Goal: Task Accomplishment & Management: Complete application form

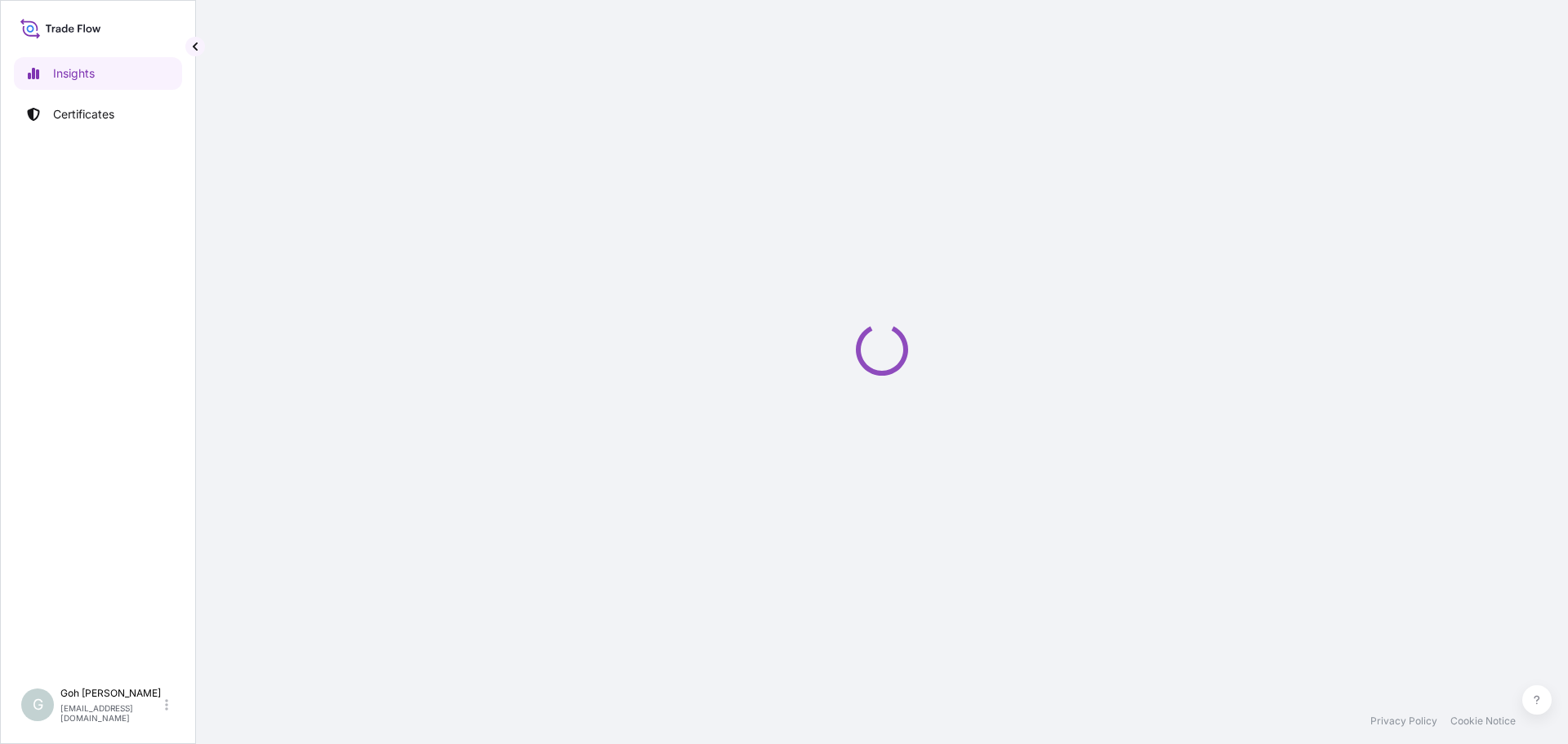
select select "2025"
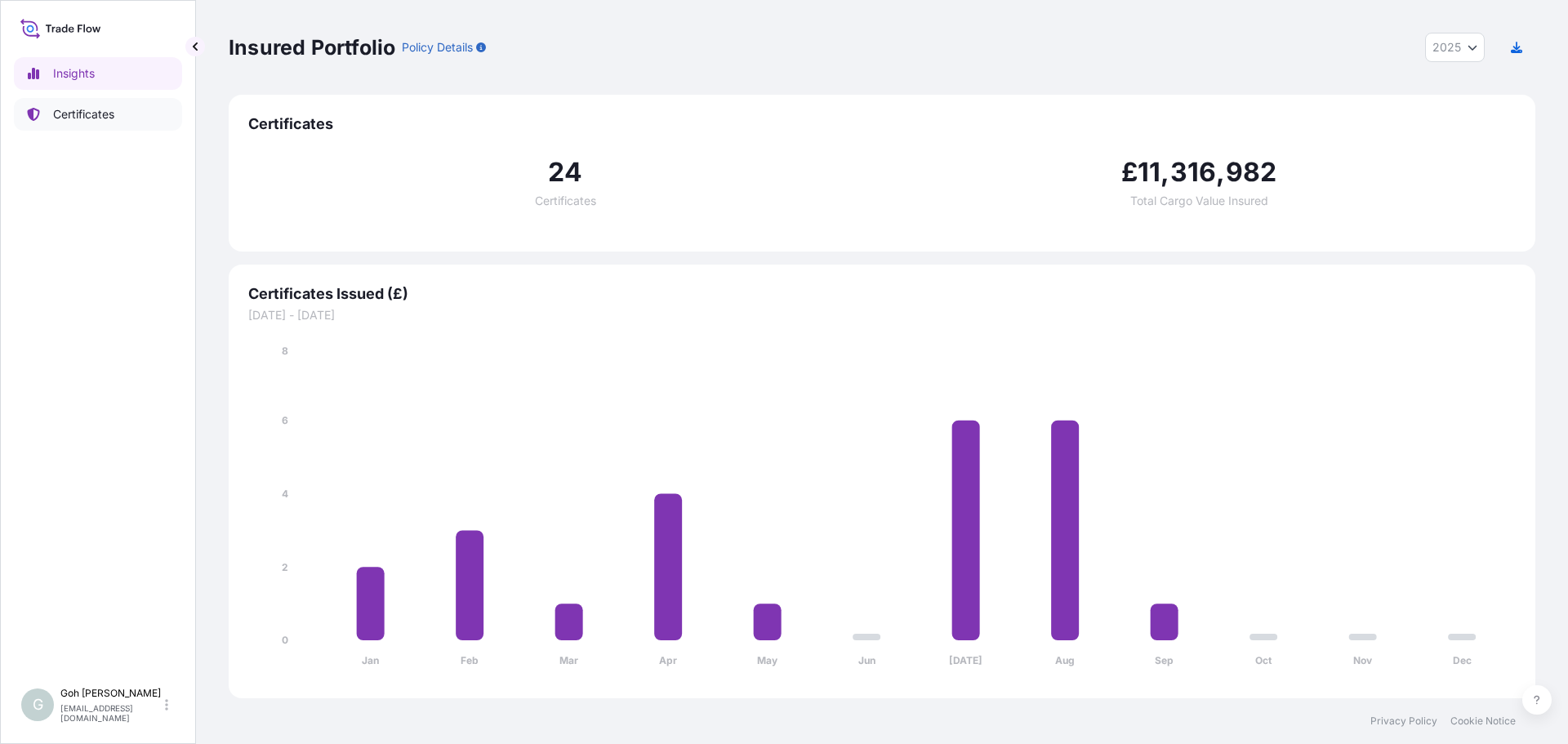
click at [124, 108] on link "Certificates" at bounding box center [98, 114] width 168 height 32
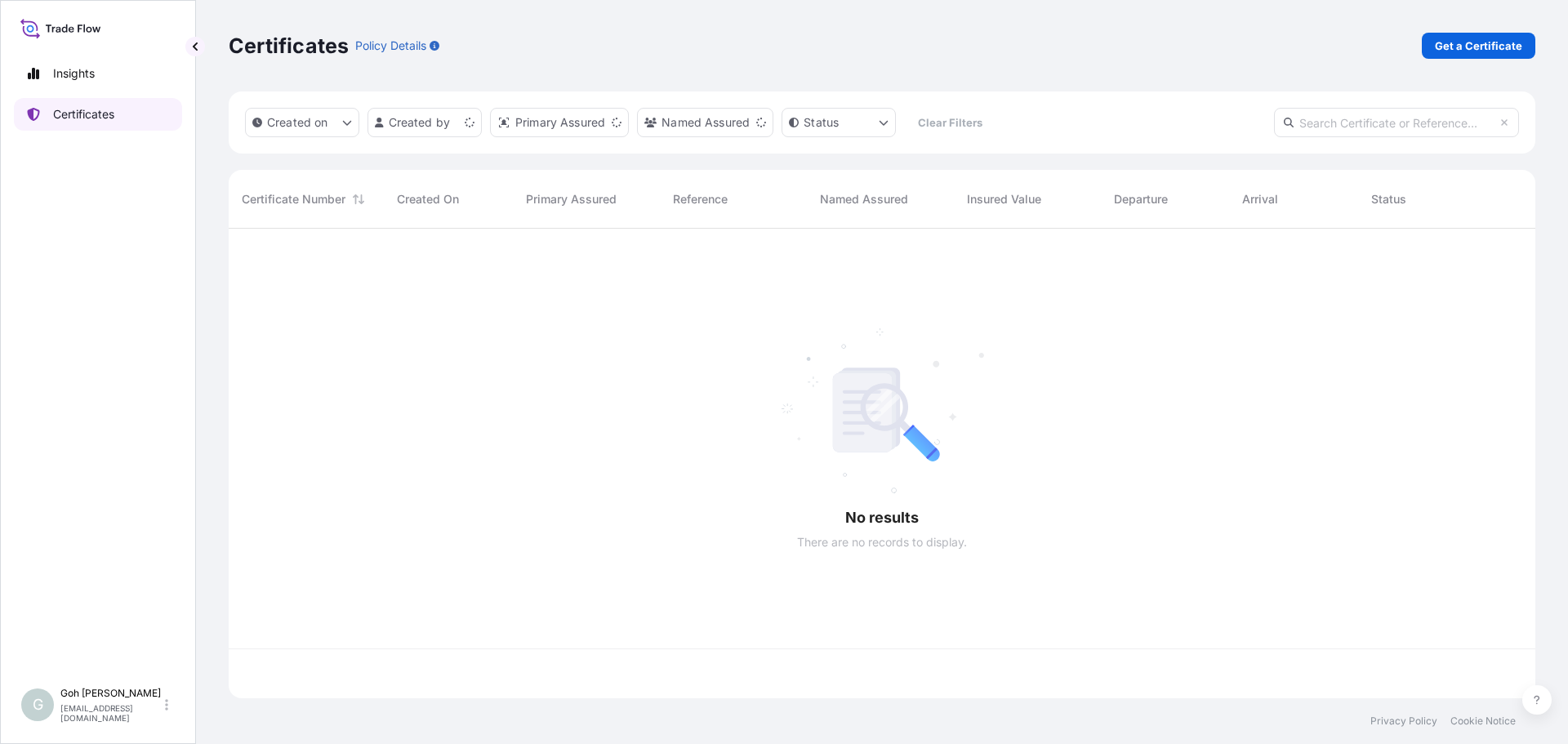
scroll to position [466, 1295]
click at [1473, 39] on p "Get a Certificate" at bounding box center [1479, 46] width 88 height 17
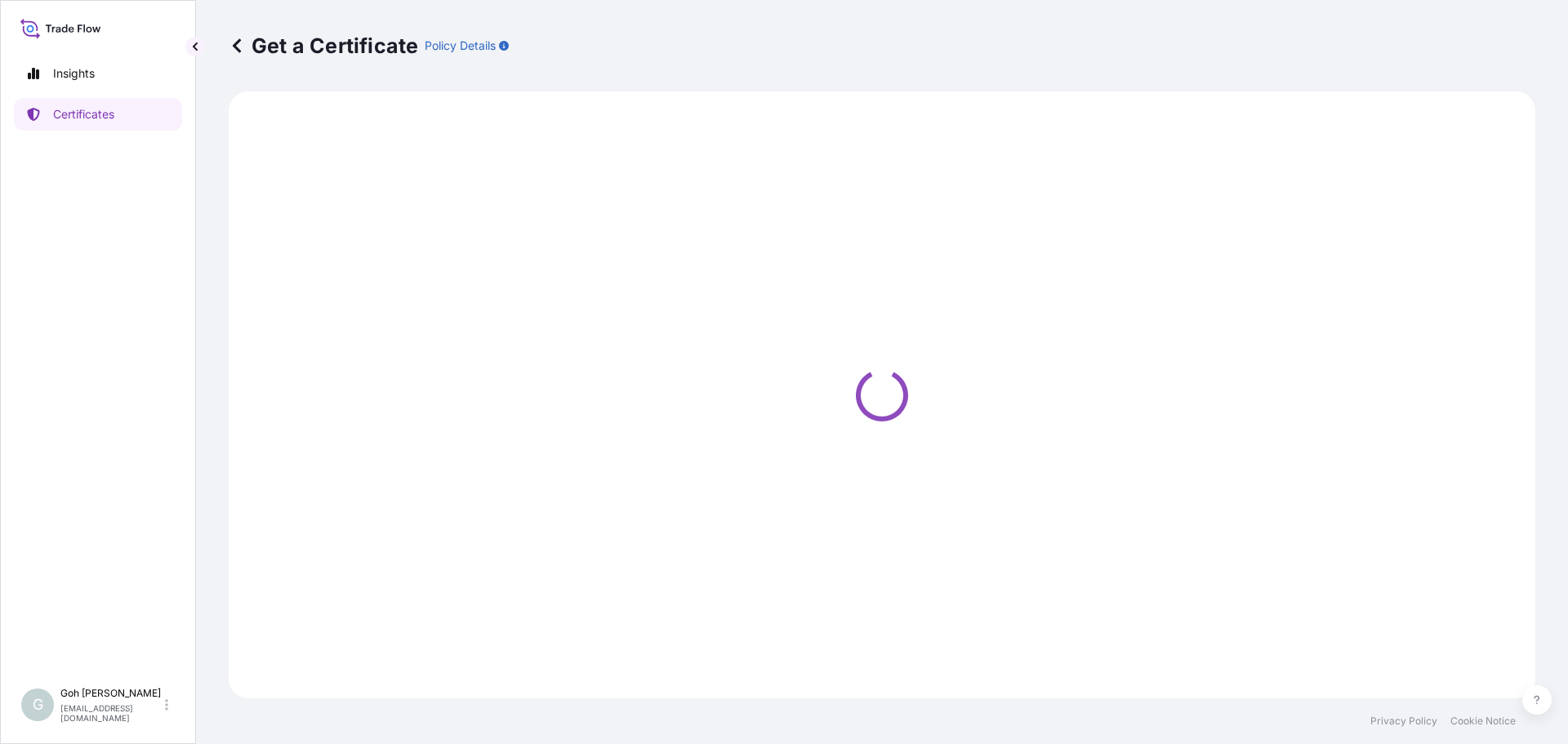
select select "Ocean Vessel"
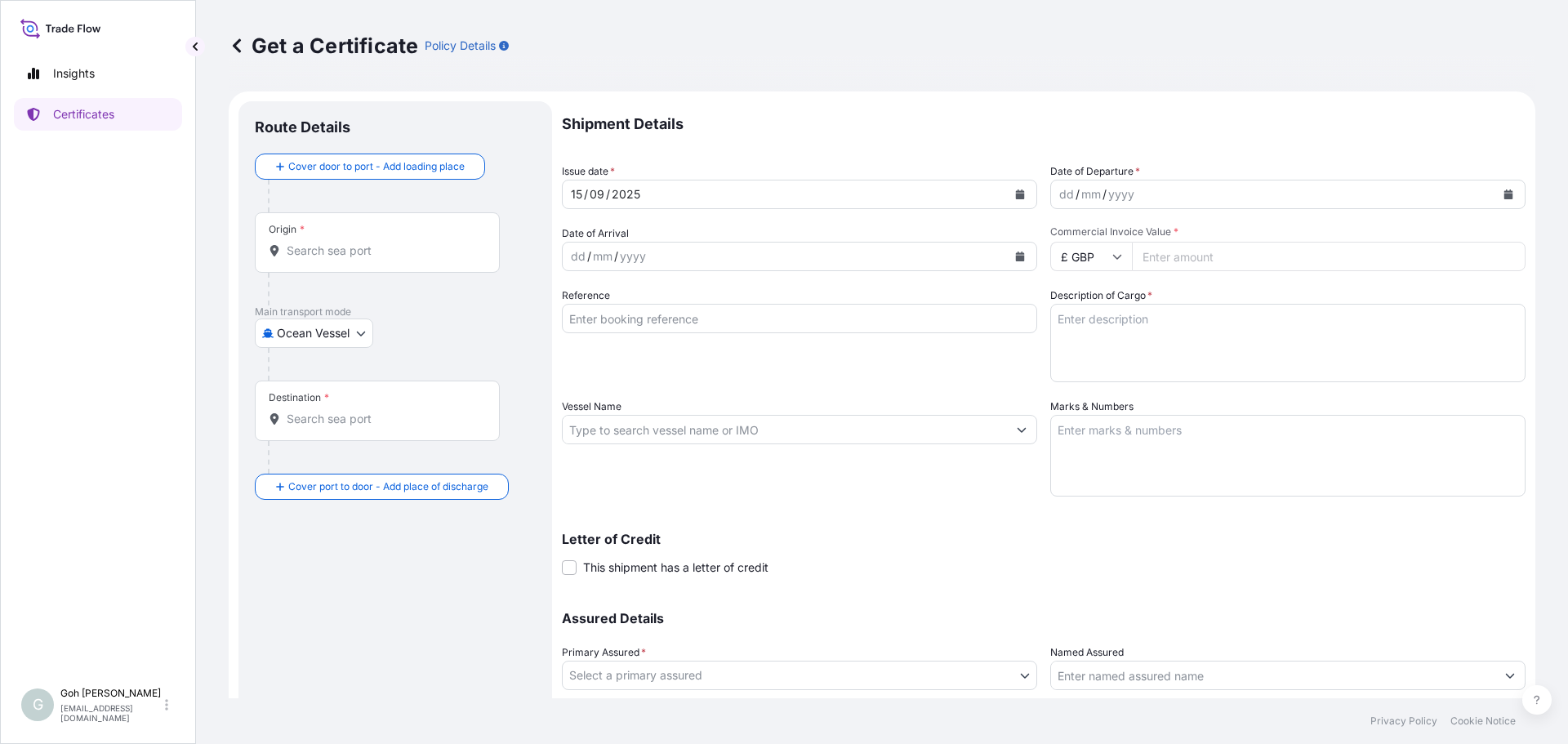
click at [416, 236] on div "Origin *" at bounding box center [378, 242] width 245 height 60
click at [416, 243] on input "Origin *" at bounding box center [383, 251] width 193 height 17
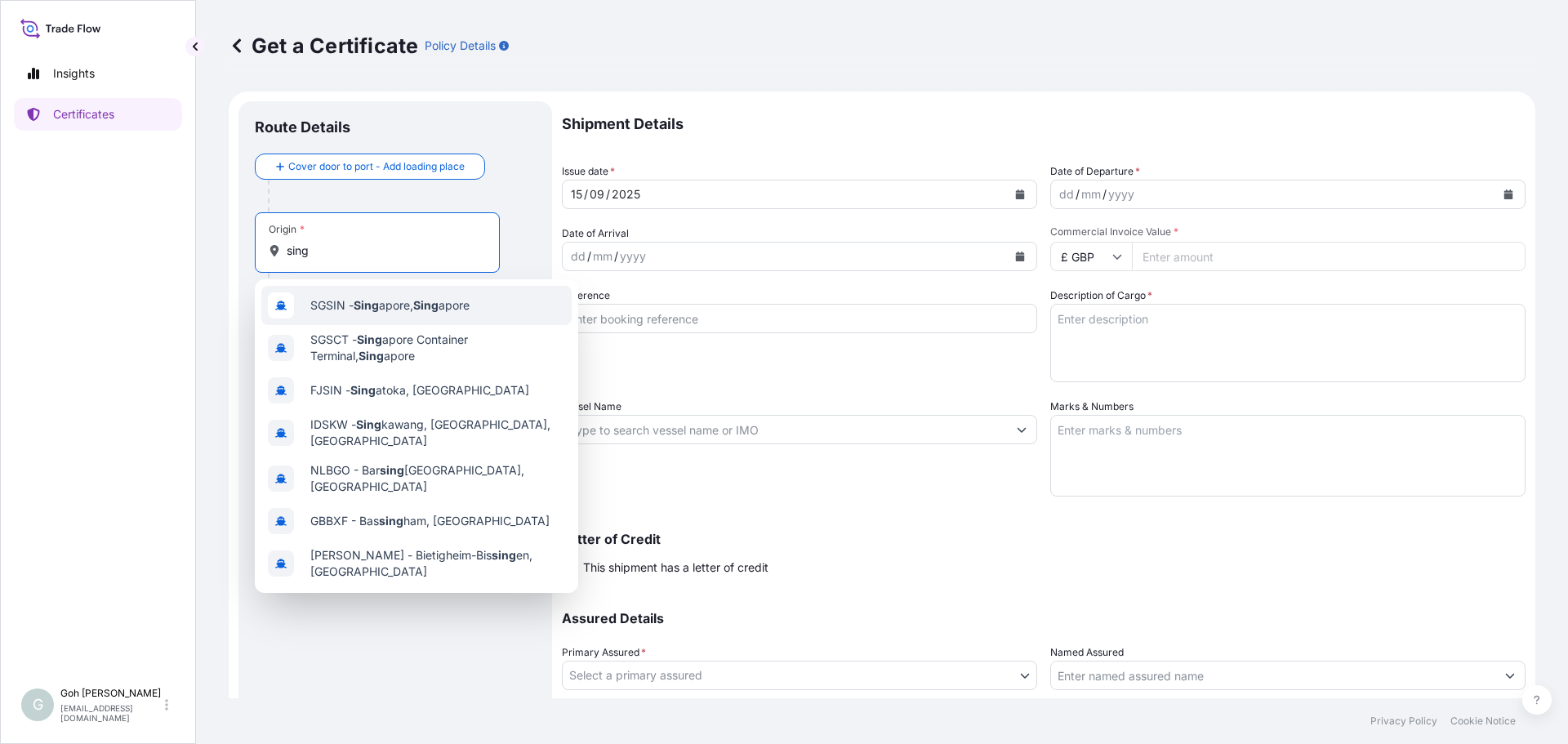
click at [453, 312] on span "SGSIN - Sing apore, Sing apore" at bounding box center [390, 306] width 159 height 17
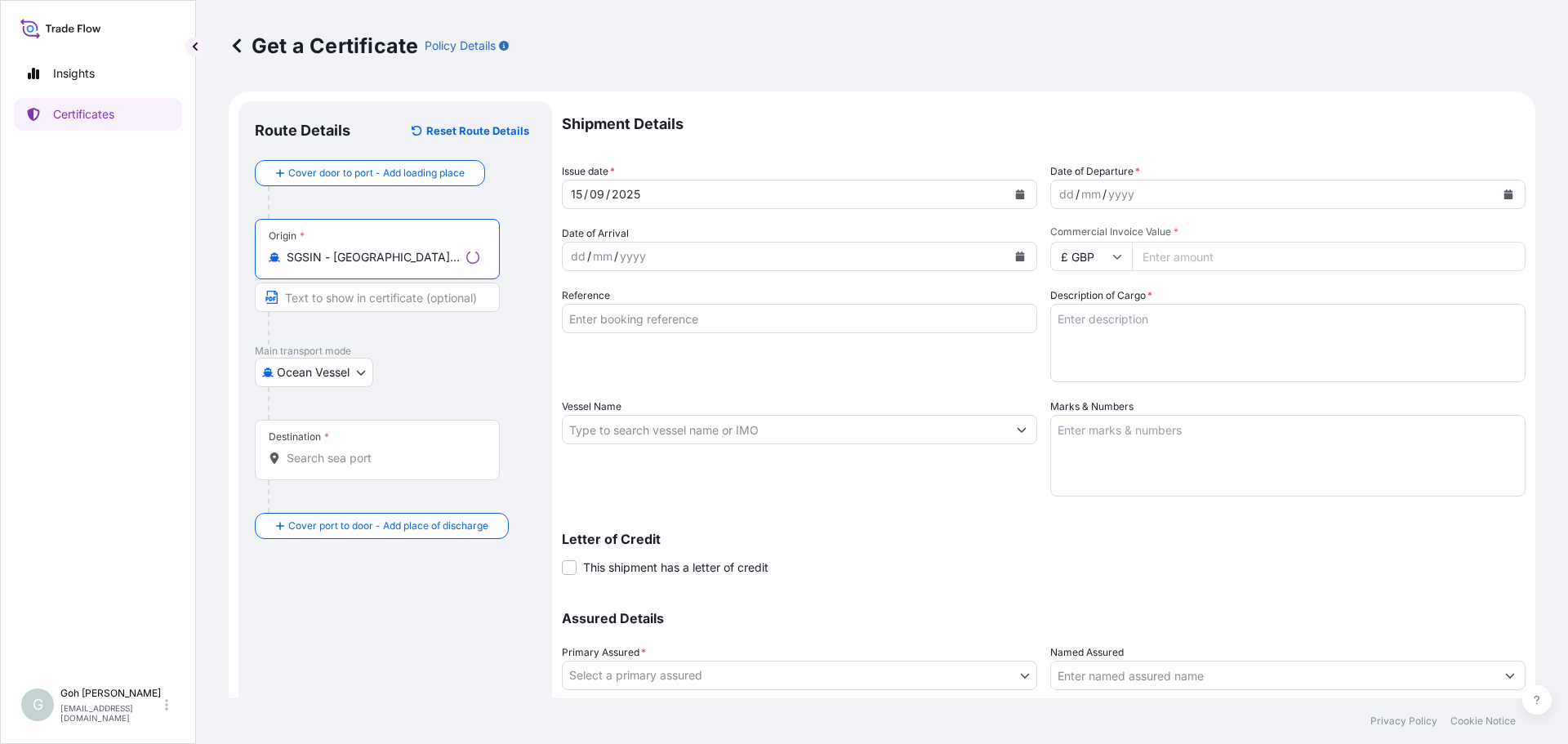
type input "SGSIN - [GEOGRAPHIC_DATA], [GEOGRAPHIC_DATA]"
click at [379, 445] on div "Destination *" at bounding box center [378, 450] width 245 height 60
click at [379, 450] on input "Destination *" at bounding box center [383, 458] width 193 height 17
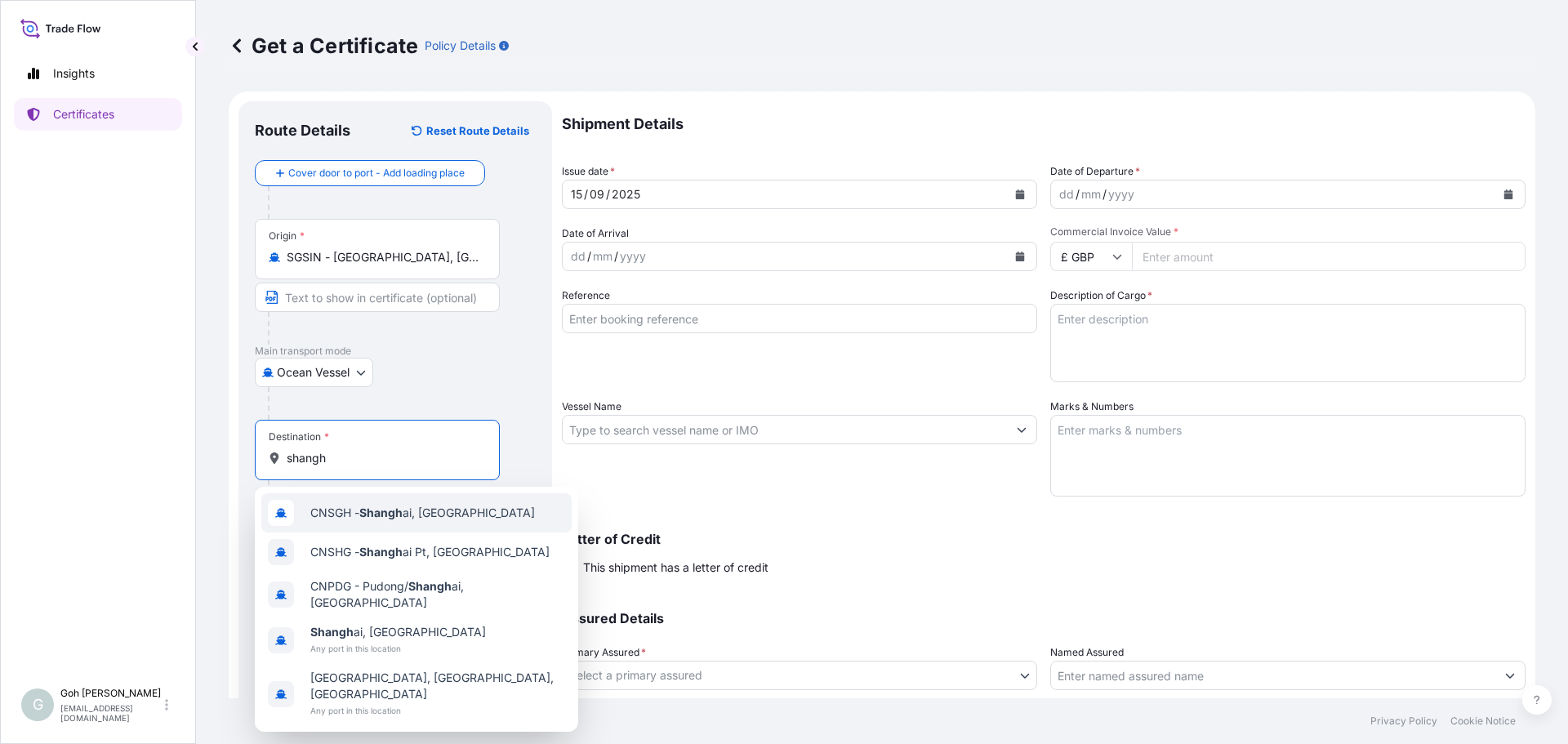
click at [535, 519] on div "CNSGH - Shangh ai, [GEOGRAPHIC_DATA]" at bounding box center [417, 513] width 311 height 39
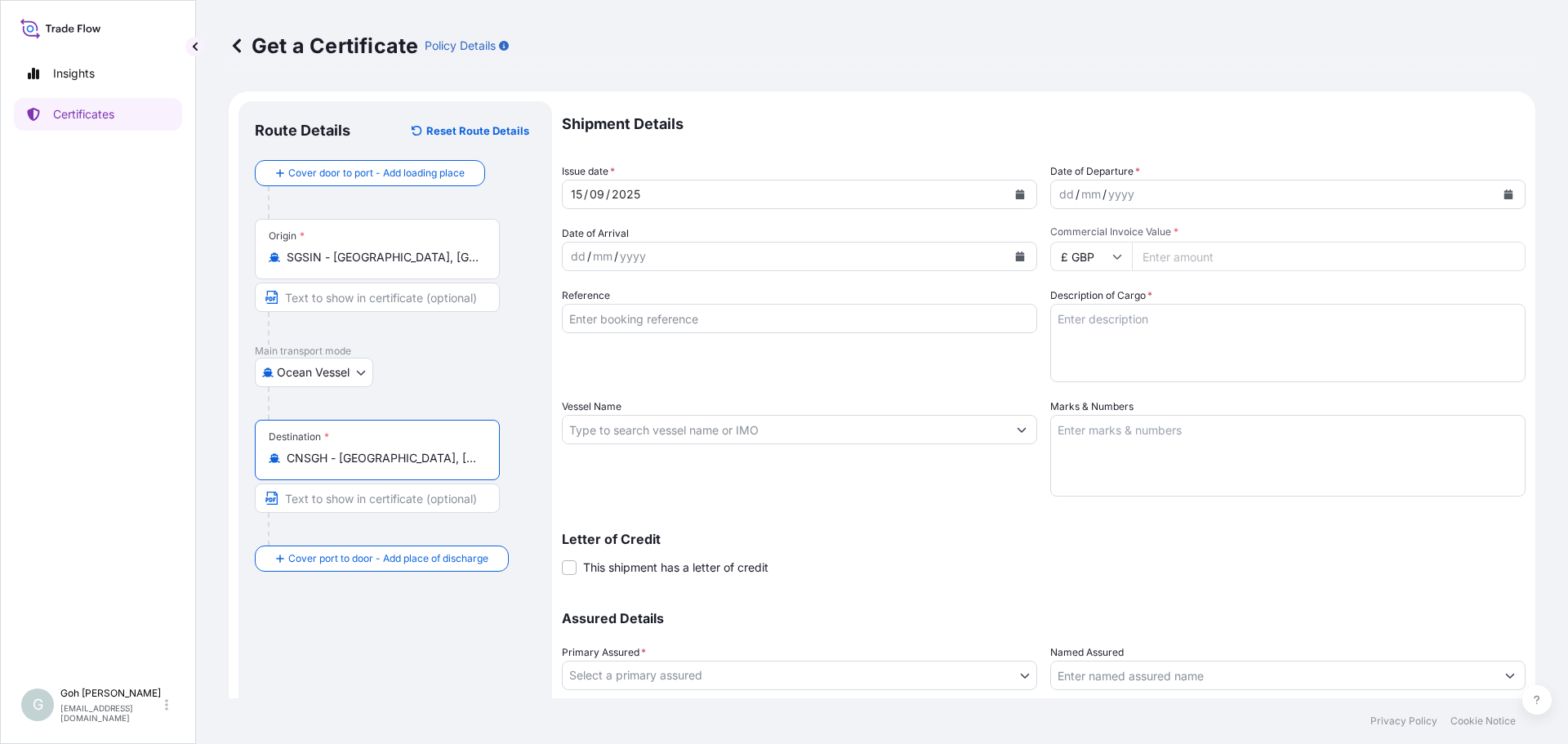
type input "CNSGH - [GEOGRAPHIC_DATA], [GEOGRAPHIC_DATA]"
click at [1504, 195] on icon "Calendar" at bounding box center [1508, 195] width 9 height 10
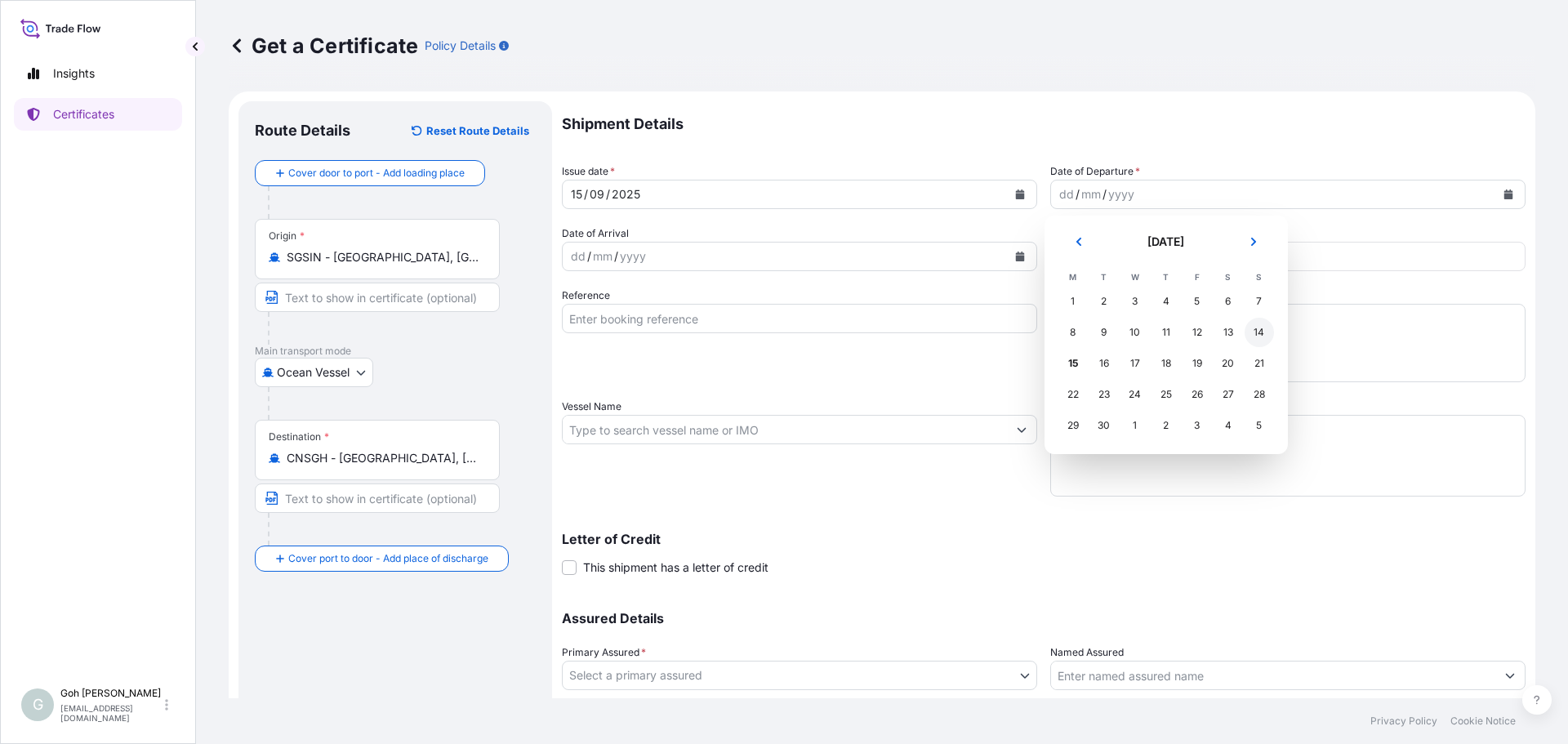
click at [1255, 331] on div "14" at bounding box center [1259, 332] width 29 height 29
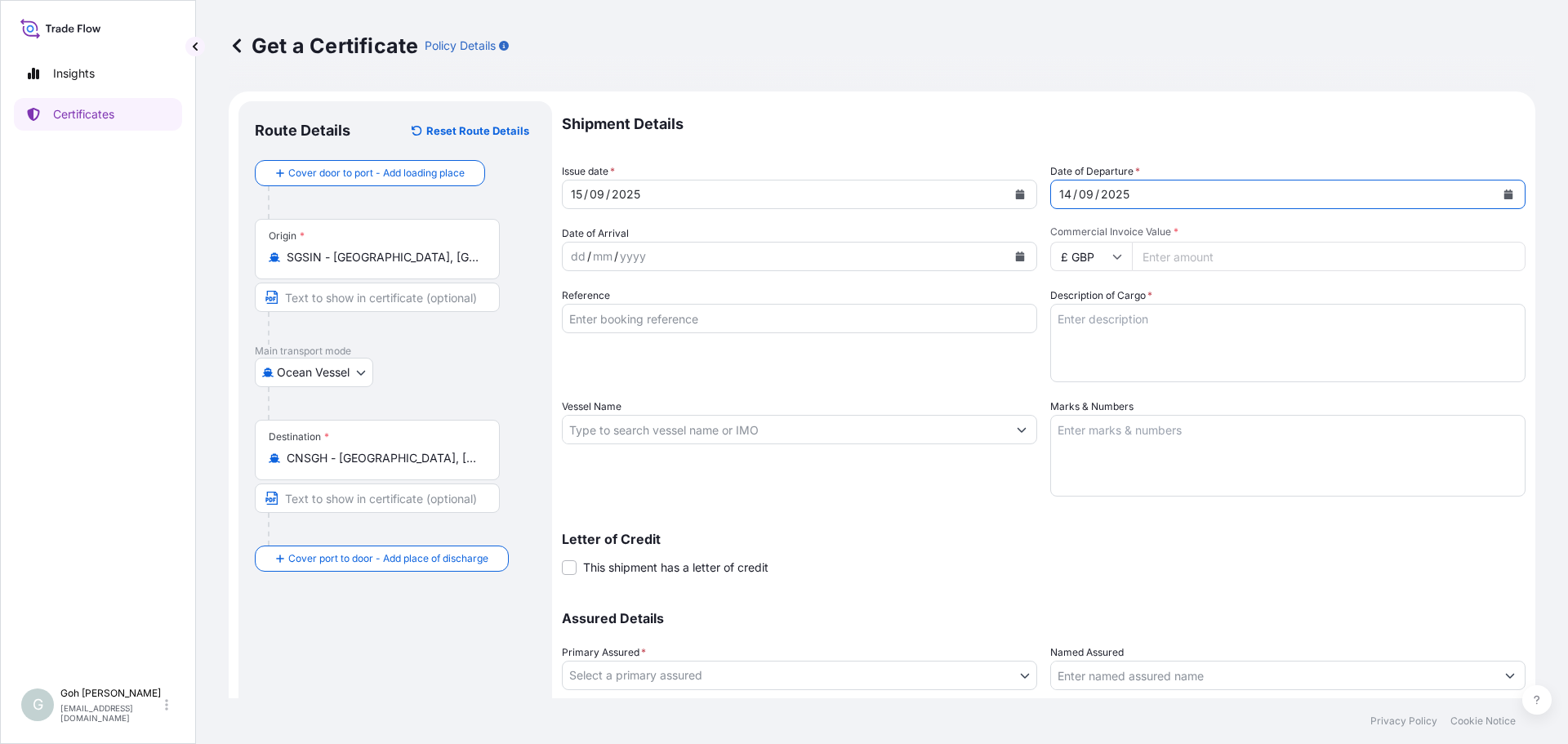
click at [1007, 259] on button "Calendar" at bounding box center [1020, 257] width 27 height 27
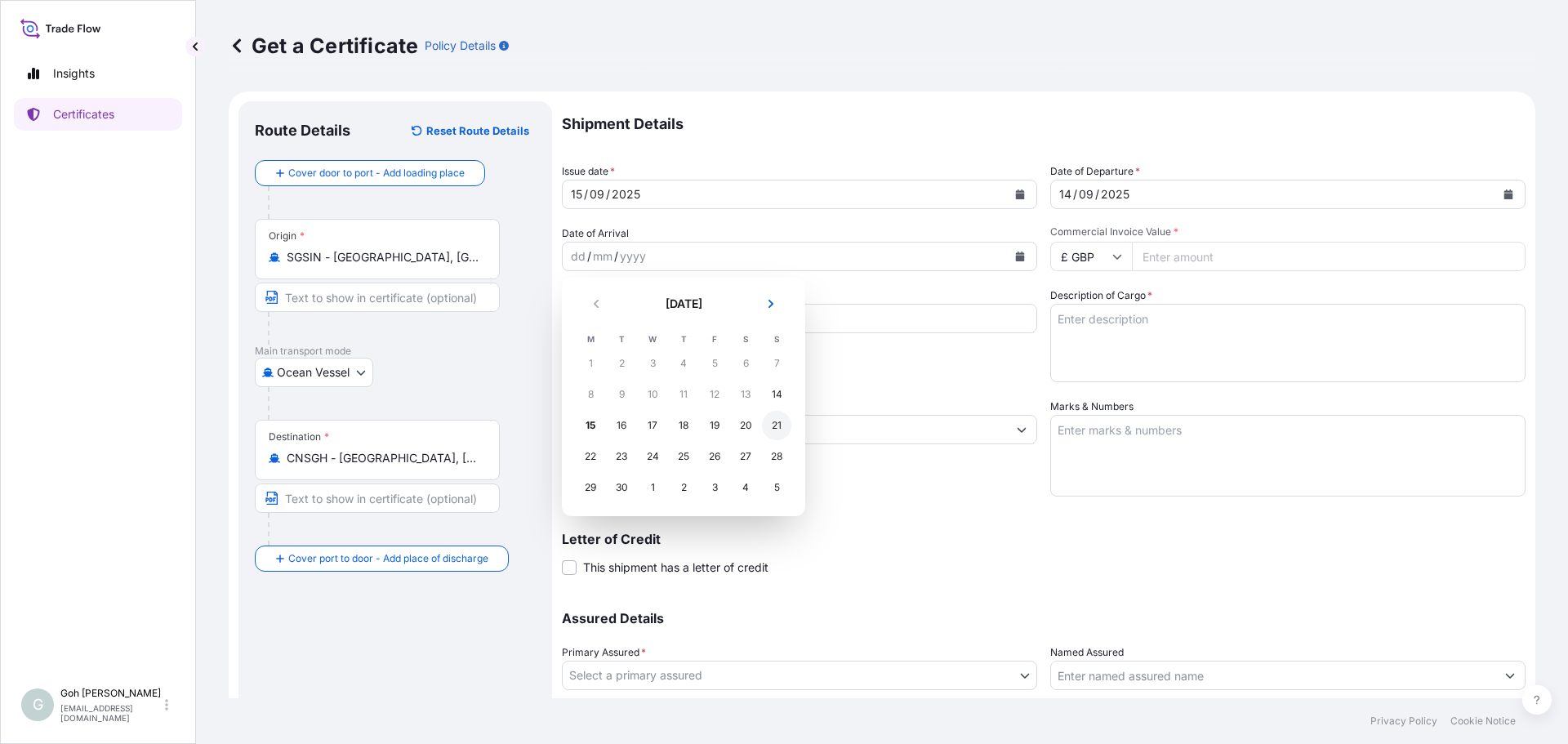
click at [774, 423] on div "21" at bounding box center [776, 425] width 29 height 29
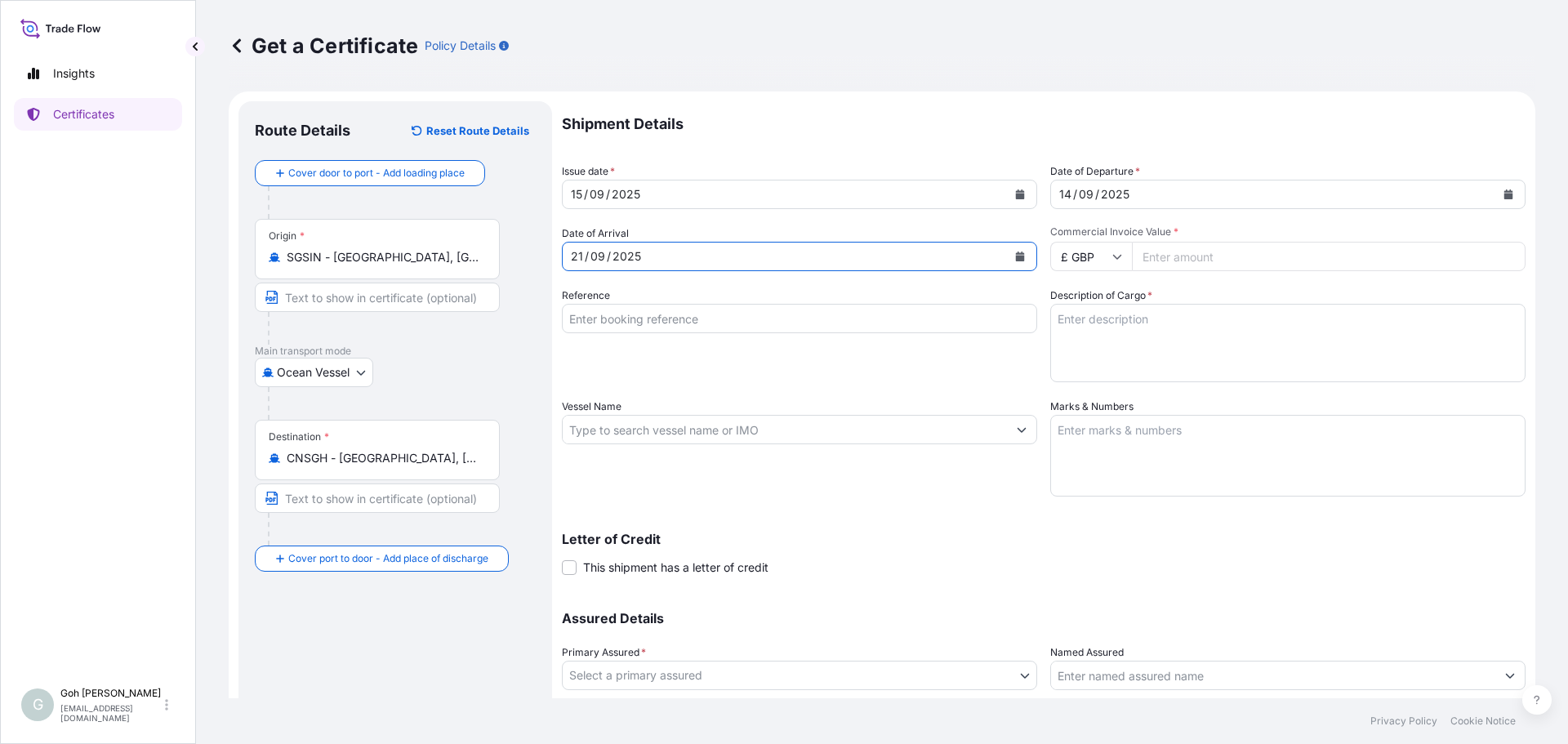
click at [1114, 263] on input "£ GBP" at bounding box center [1091, 256] width 82 height 29
click at [1067, 369] on div "$ USD" at bounding box center [1085, 370] width 69 height 31
type input "$ USD"
click at [1233, 255] on input "Commercial Invoice Value *" at bounding box center [1329, 256] width 393 height 29
click at [1200, 246] on input "Commercial Invoice Value *" at bounding box center [1329, 256] width 393 height 29
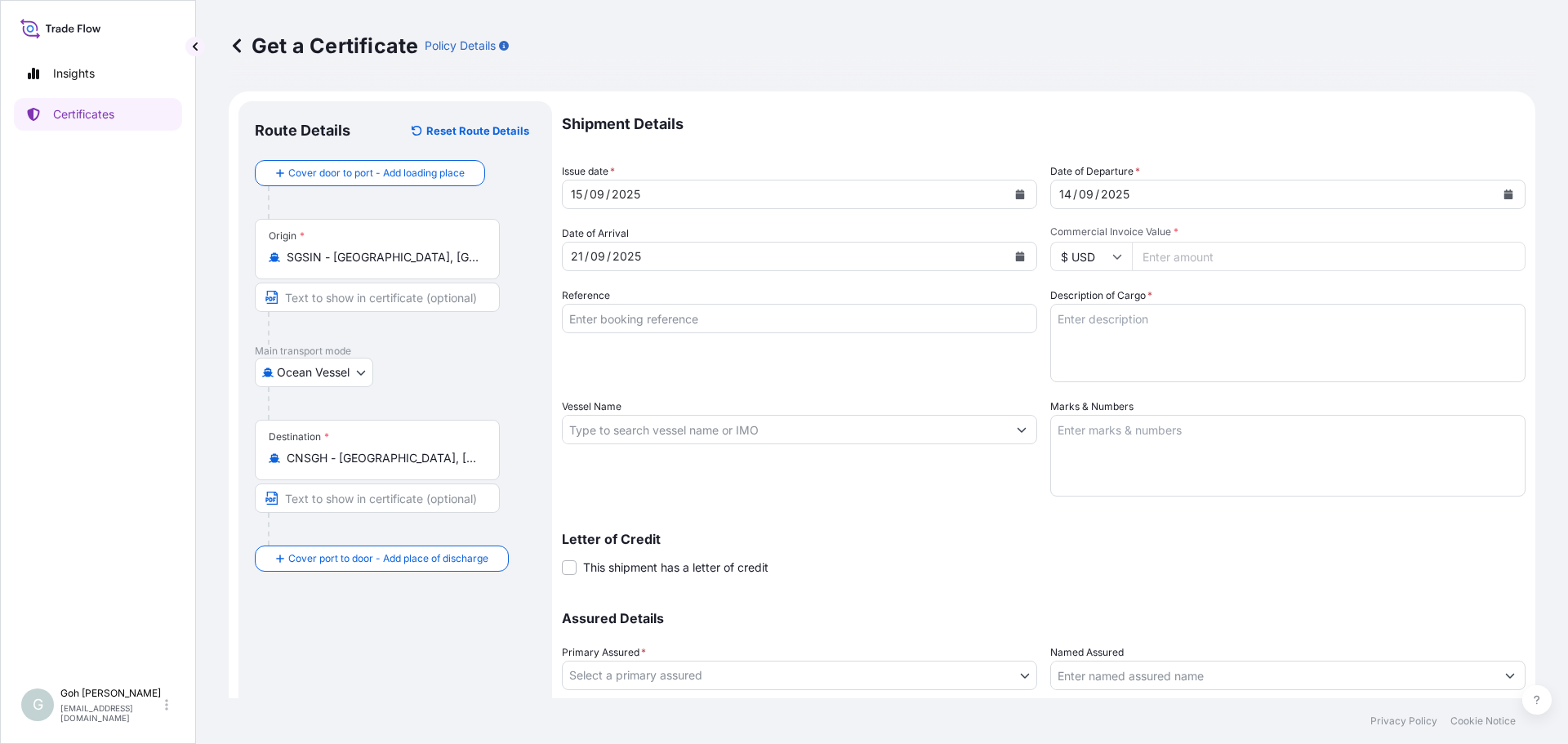
paste input "26809.28"
type input "26810"
drag, startPoint x: 900, startPoint y: 379, endPoint x: 861, endPoint y: 372, distance: 39.6
click at [900, 379] on div "Reference" at bounding box center [799, 335] width 475 height 94
click at [1271, 350] on textarea "Description of Cargo *" at bounding box center [1288, 343] width 475 height 79
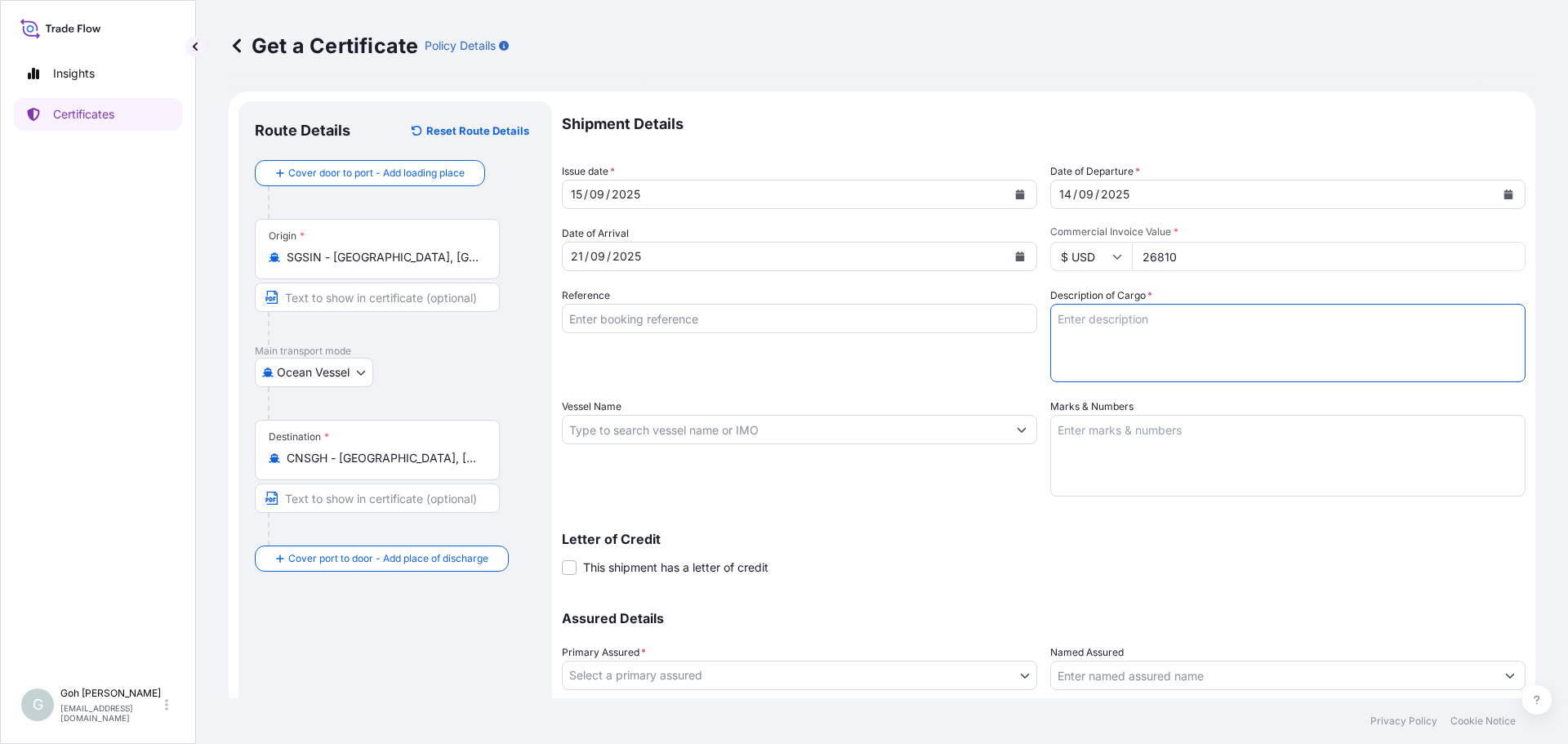
click at [1084, 356] on textarea "Description of Cargo *" at bounding box center [1288, 343] width 475 height 79
paste textarea "APSO003137 // PO 4584041907 SOLID BAR - 7.000 OD SUPER 13CR-110MY – 1 JTS APSO0…"
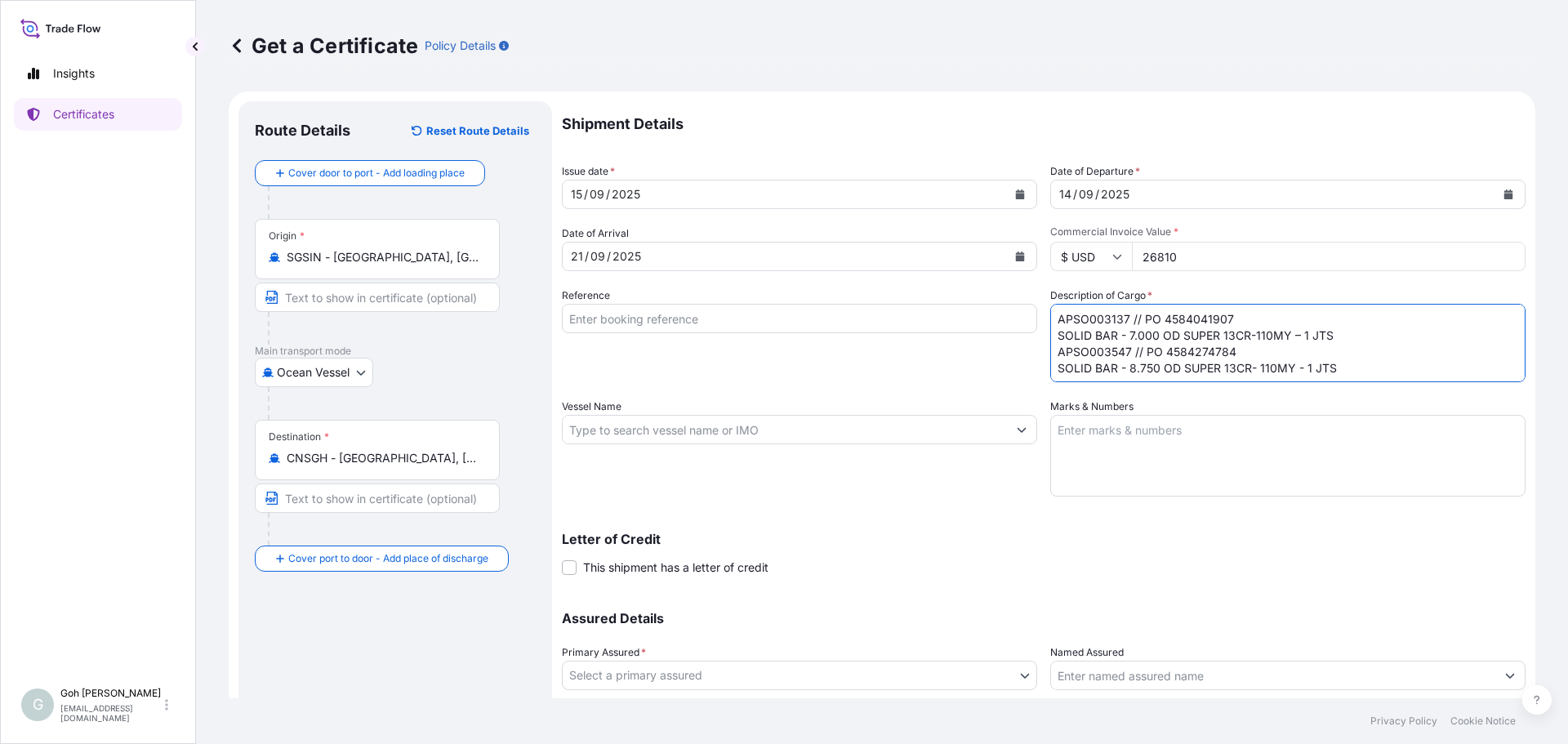
click at [1339, 326] on textarea "APSO003137 // PO 4584041907 SOLID BAR - 7.000 OD SUPER 13CR-110MY – 1 JTS APSO0…" at bounding box center [1288, 343] width 475 height 79
click at [1344, 331] on textarea "APSO003137 // PO 4584041907 SOLID BAR - 7.000 OD SUPER 13CR-110MY – 1 JTS APSO0…" at bounding box center [1288, 343] width 475 height 79
type textarea "APSO003137 // PO 4584041907 SOLID BAR - 7.000 OD SUPER 13CR-110MY – 1 JTS APSO0…"
click at [947, 350] on div "Reference" at bounding box center [799, 335] width 475 height 94
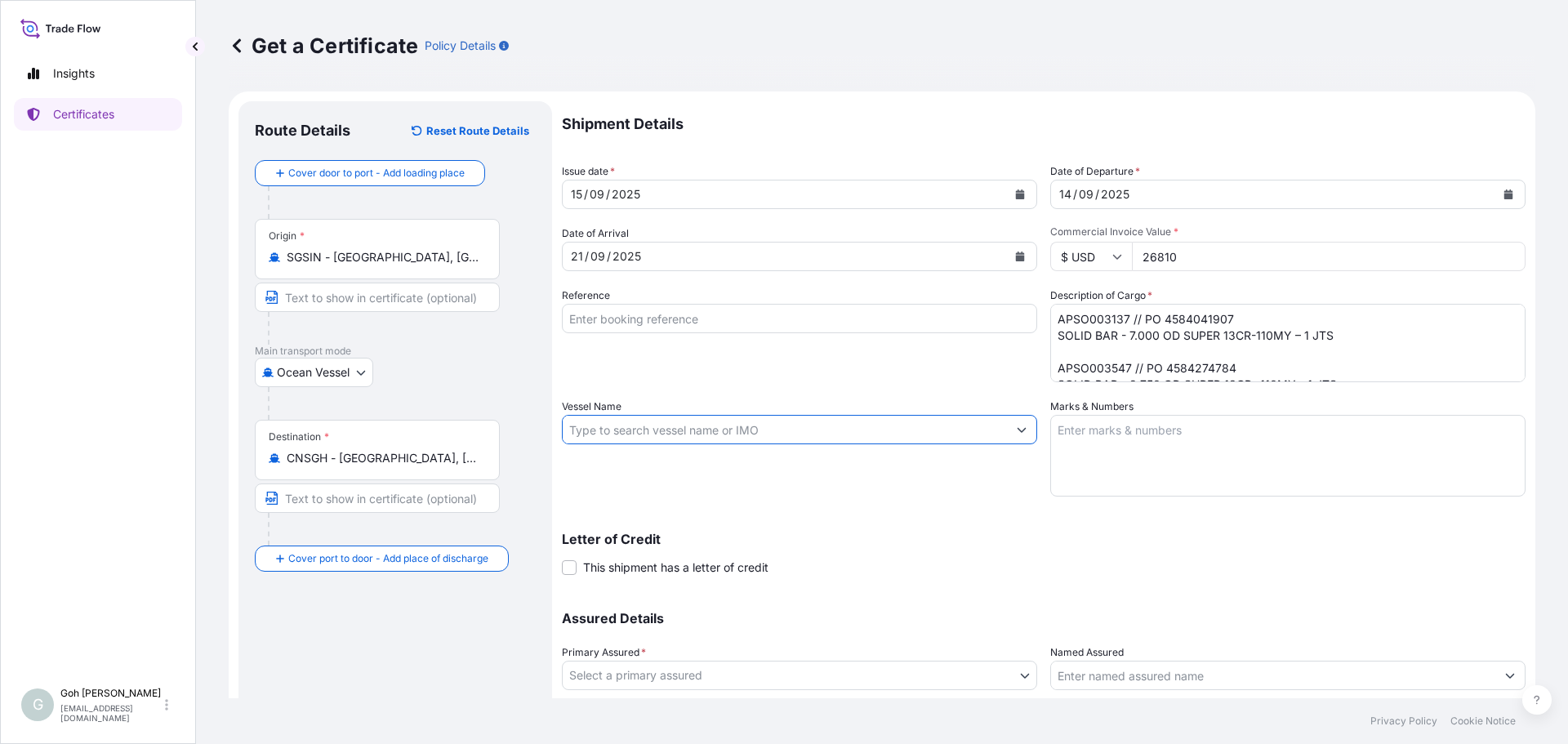
click at [803, 437] on input "Vessel Name" at bounding box center [784, 429] width 444 height 29
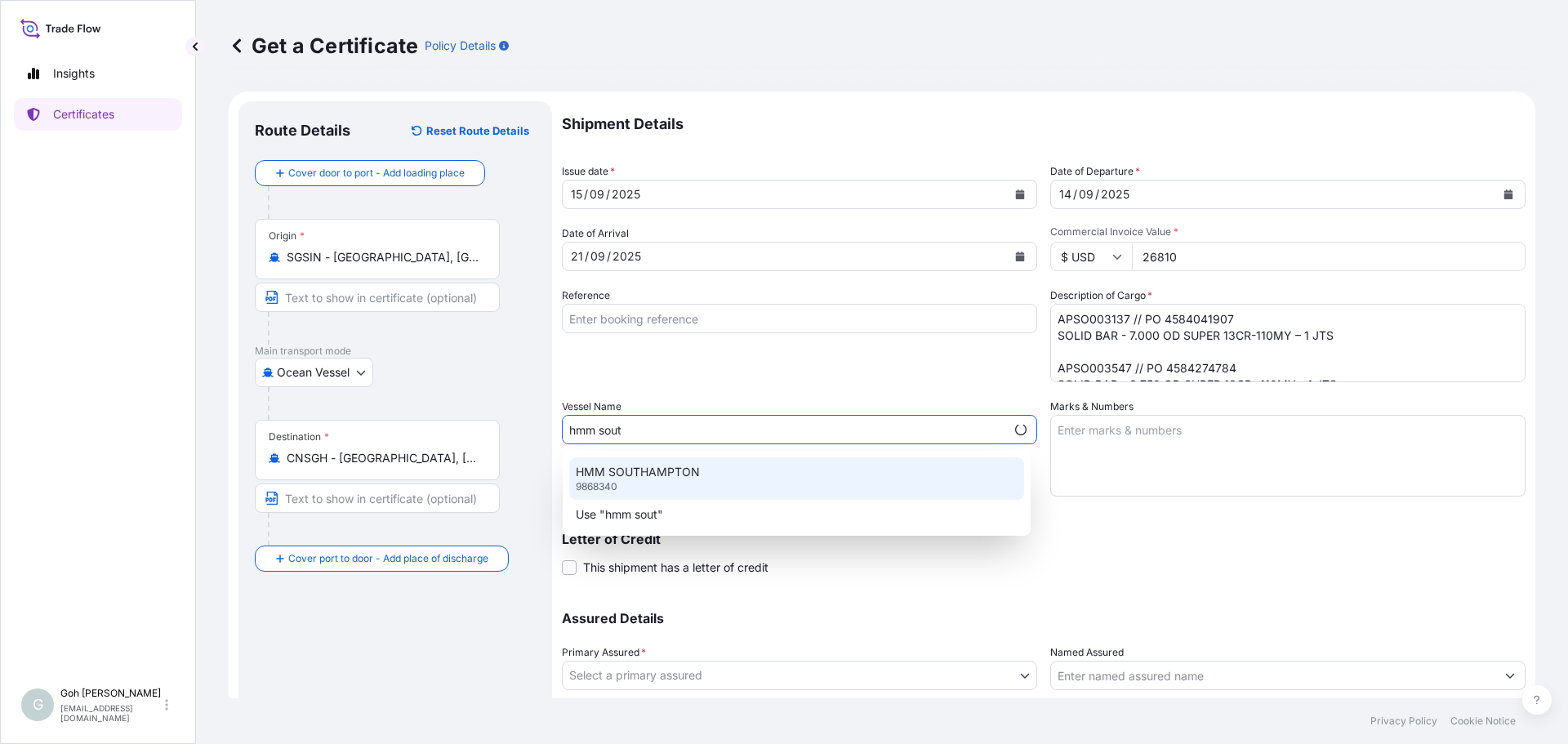
click at [707, 482] on div "HMM SOUTHAMPTON 9868340" at bounding box center [796, 478] width 455 height 42
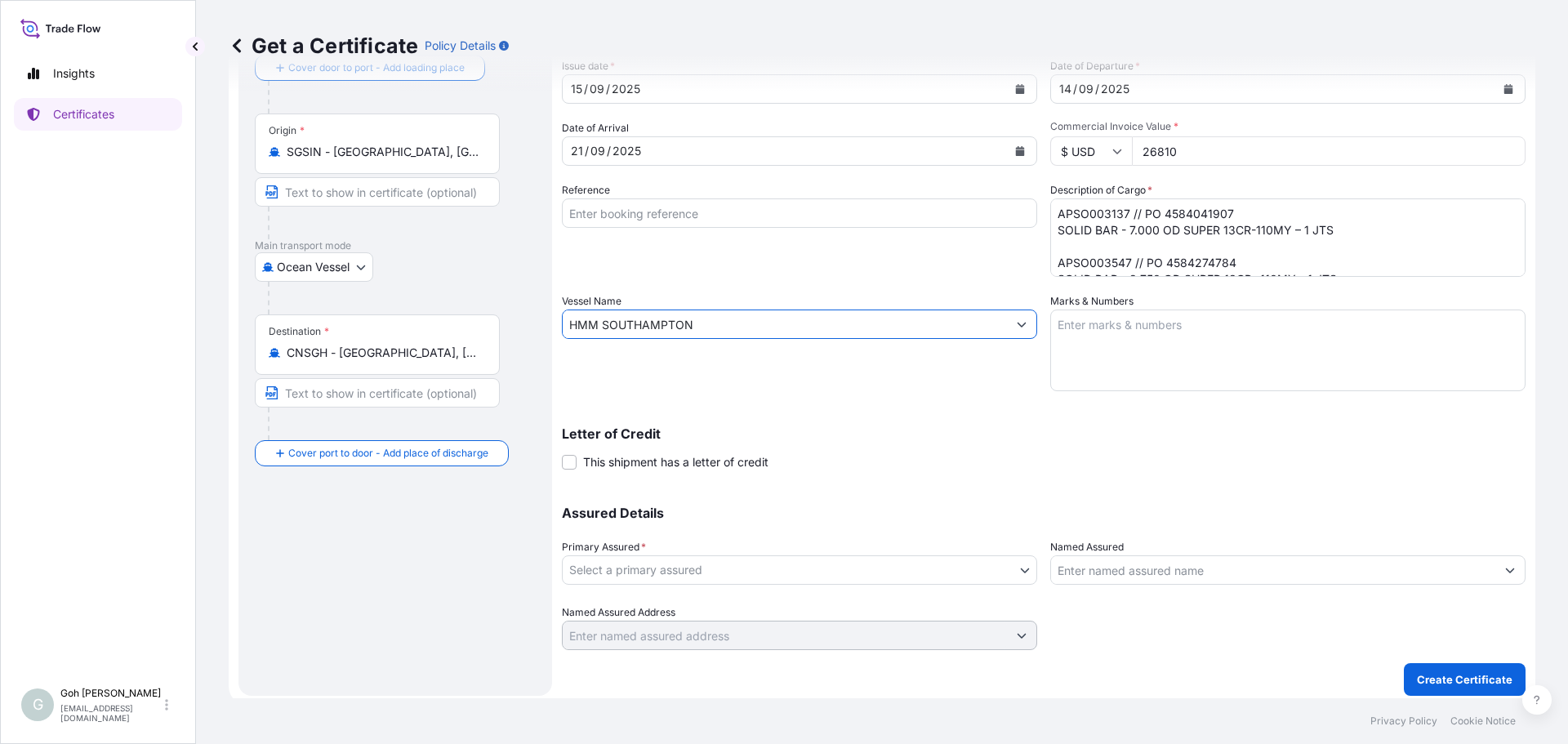
scroll to position [113, 0]
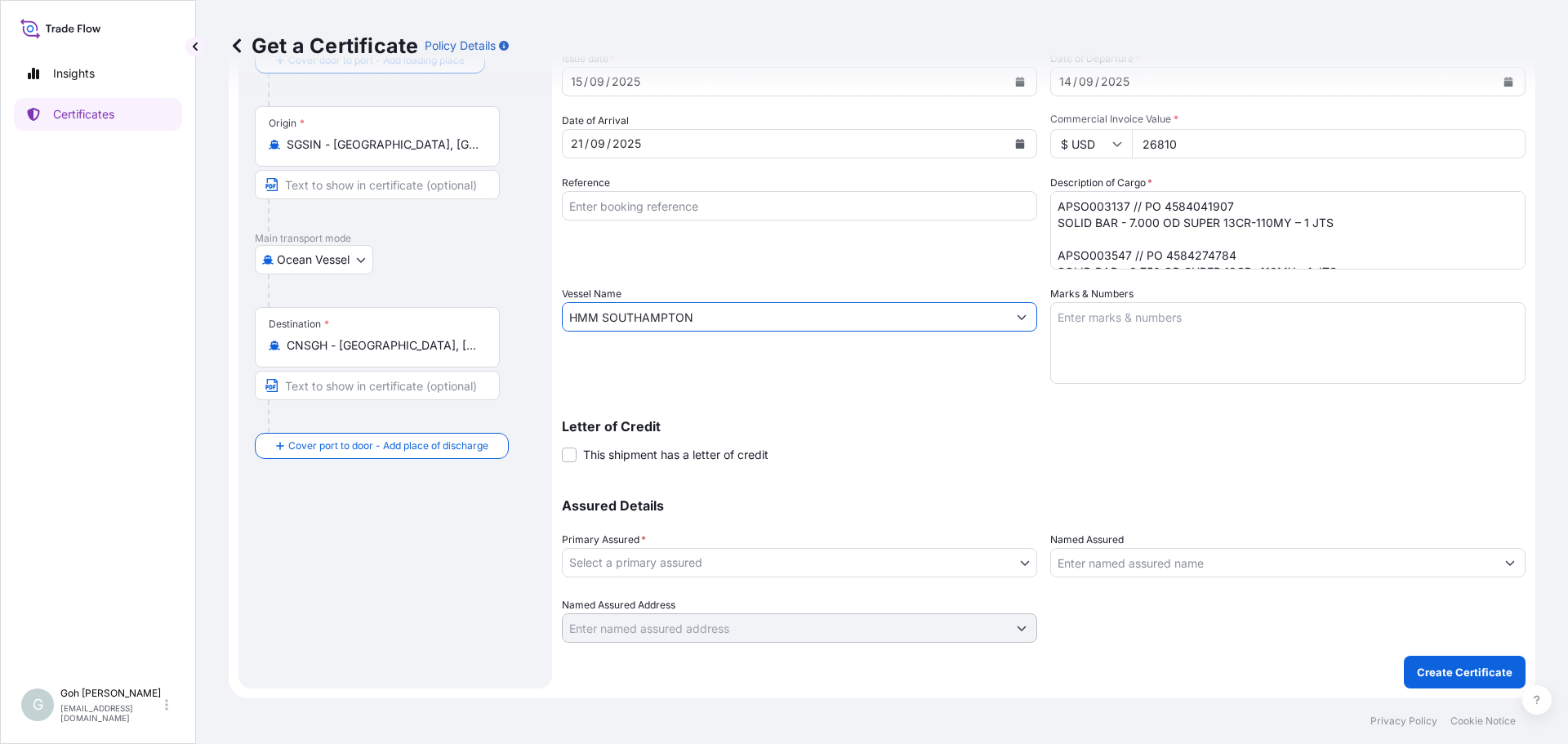
type input "HMM SOUTHAMPTON"
click at [1002, 549] on body "Insights Certificates G Goh Yi [EMAIL_ADDRESS][DOMAIN_NAME] Get a Certificate P…" at bounding box center [784, 372] width 1568 height 744
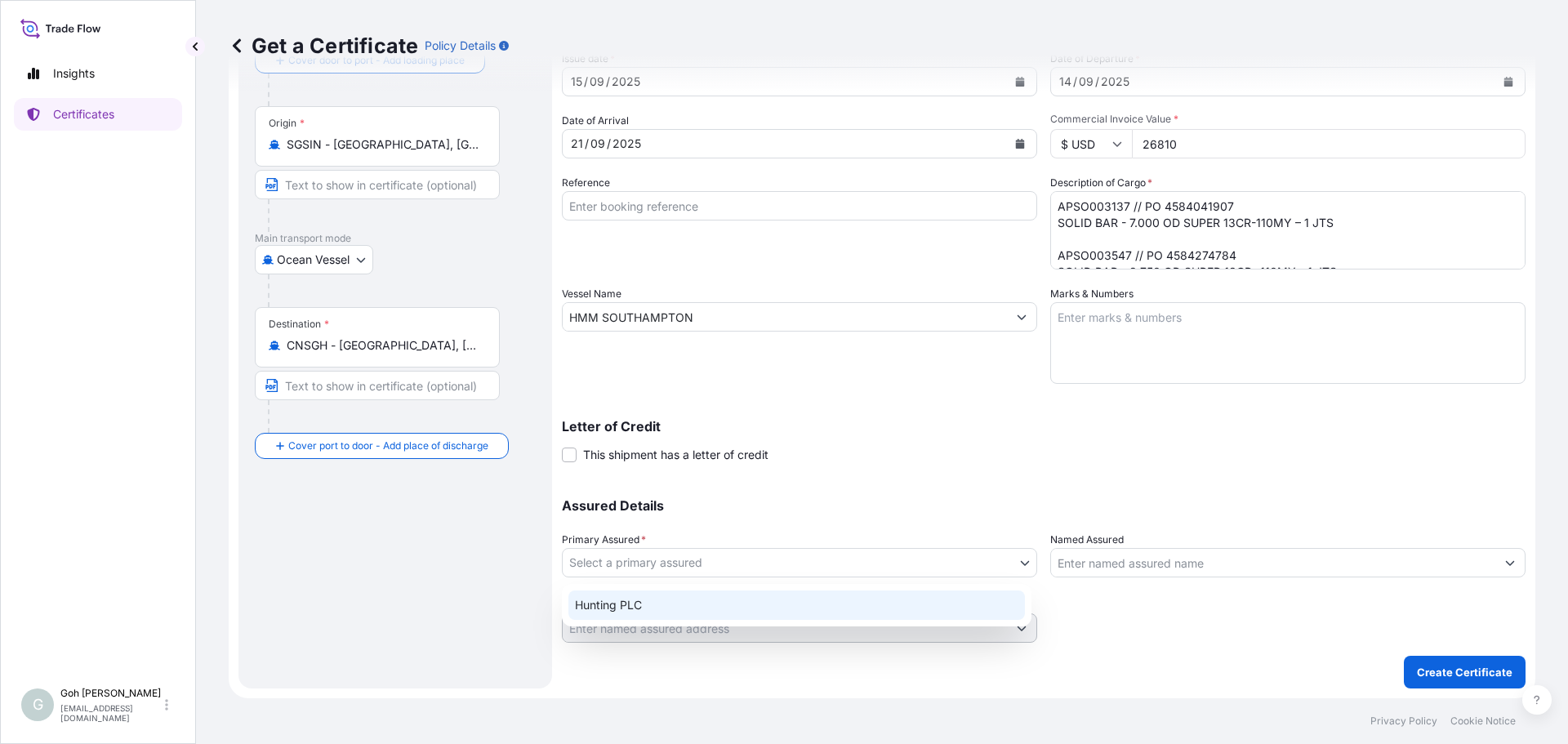
click at [940, 595] on div "Hunting PLC" at bounding box center [796, 605] width 456 height 29
select select "31437"
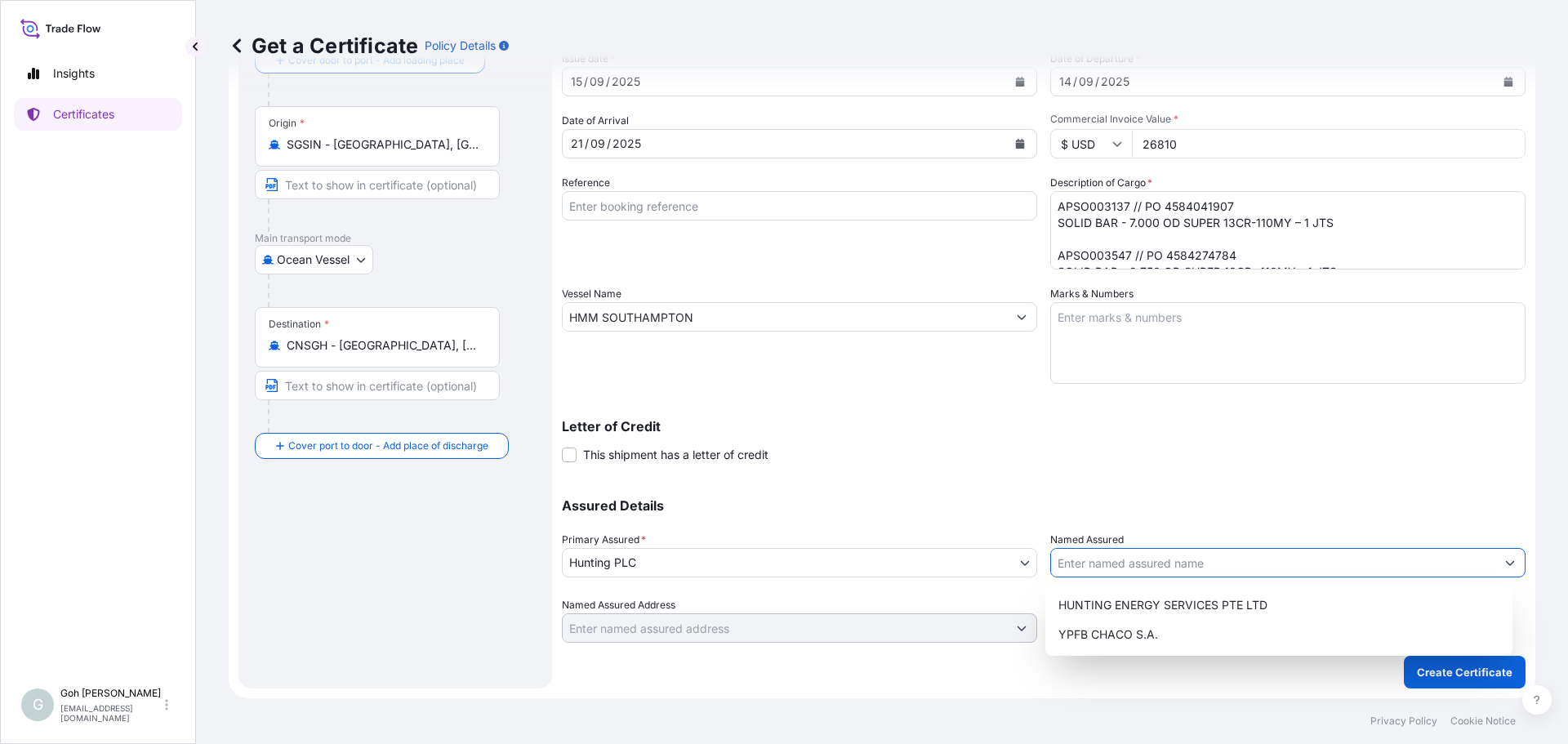
click at [1324, 558] on input "Named Assured" at bounding box center [1273, 563] width 444 height 29
click at [1261, 595] on div "HUNTING ENERGY SERVICES PTE LTD" at bounding box center [1279, 605] width 455 height 29
type input "HUNTING ENERGY SERVICES PTE LTD"
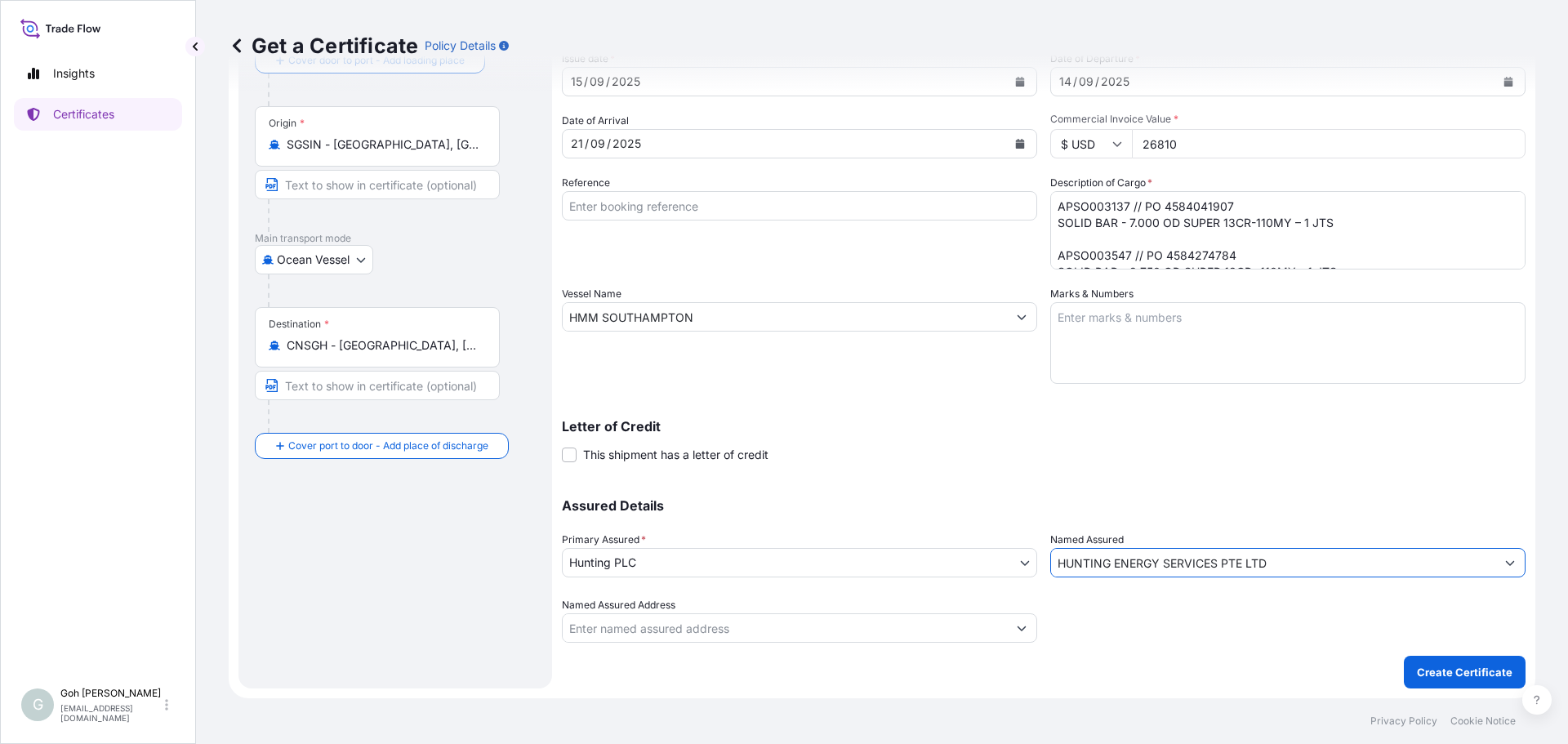
click at [1069, 616] on div at bounding box center [1288, 620] width 475 height 46
click at [1009, 628] on button "Show suggestions" at bounding box center [1021, 628] width 29 height 29
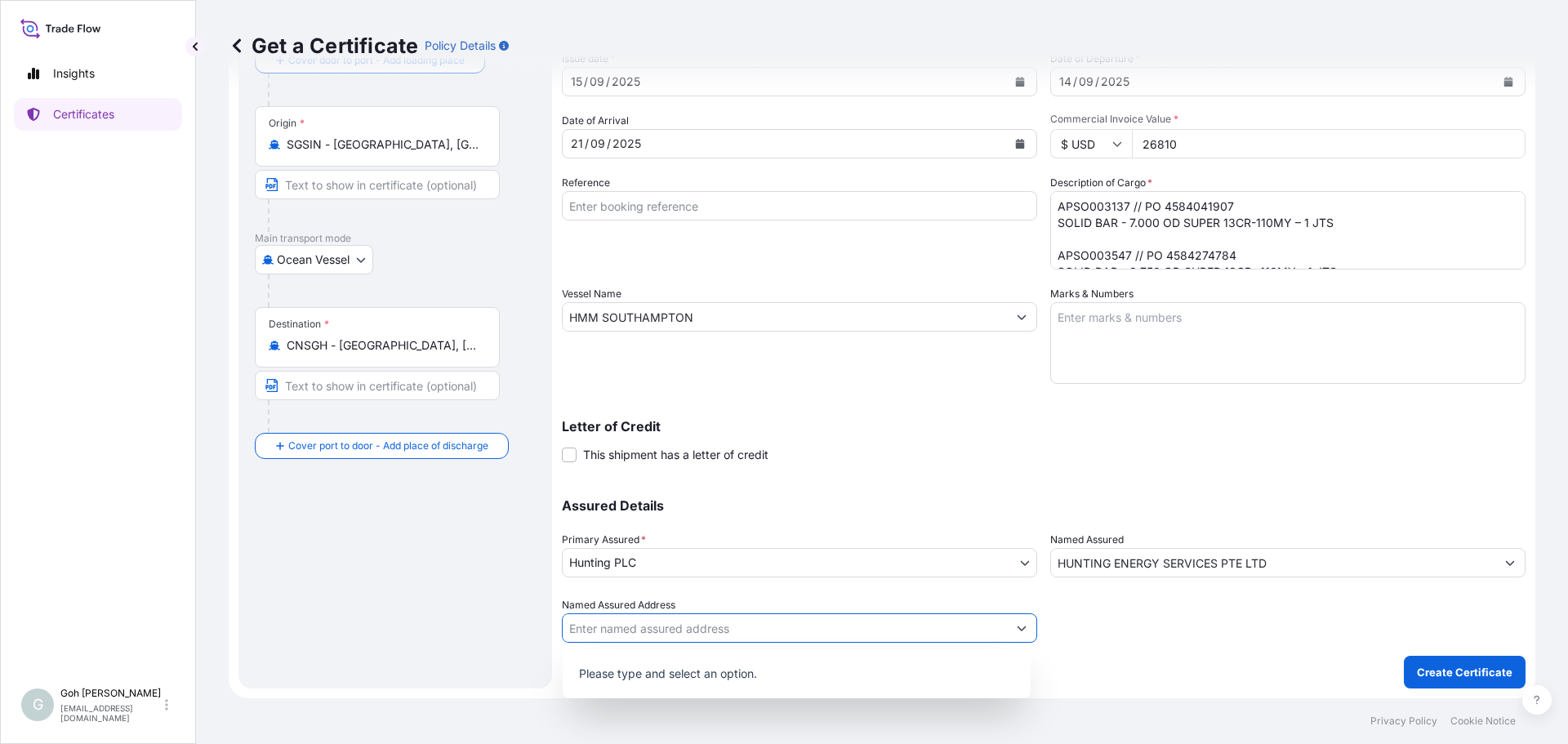
click at [1184, 636] on div at bounding box center [1288, 620] width 475 height 46
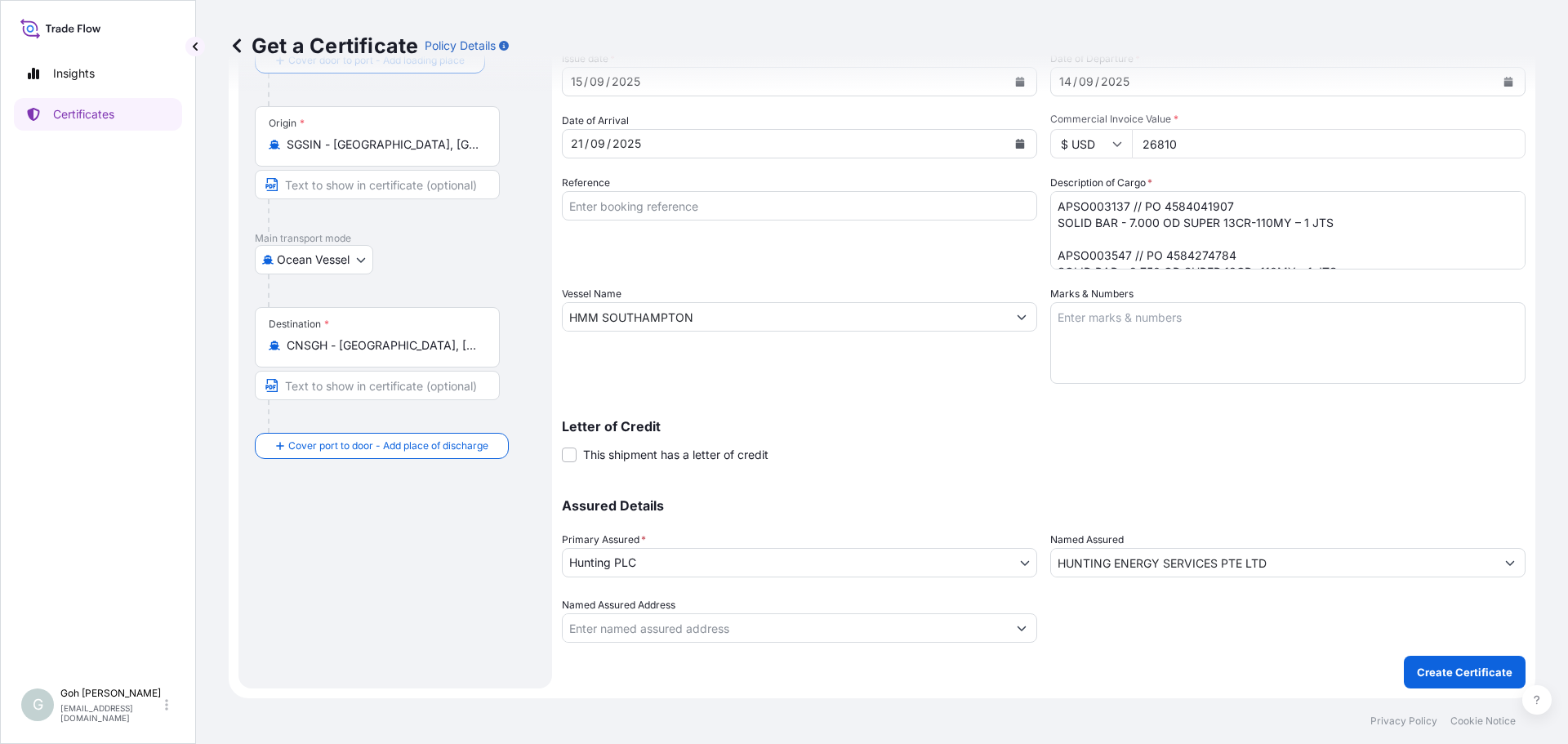
click at [1184, 636] on div at bounding box center [1288, 620] width 475 height 46
click at [1007, 632] on button "Show suggestions" at bounding box center [1021, 628] width 29 height 29
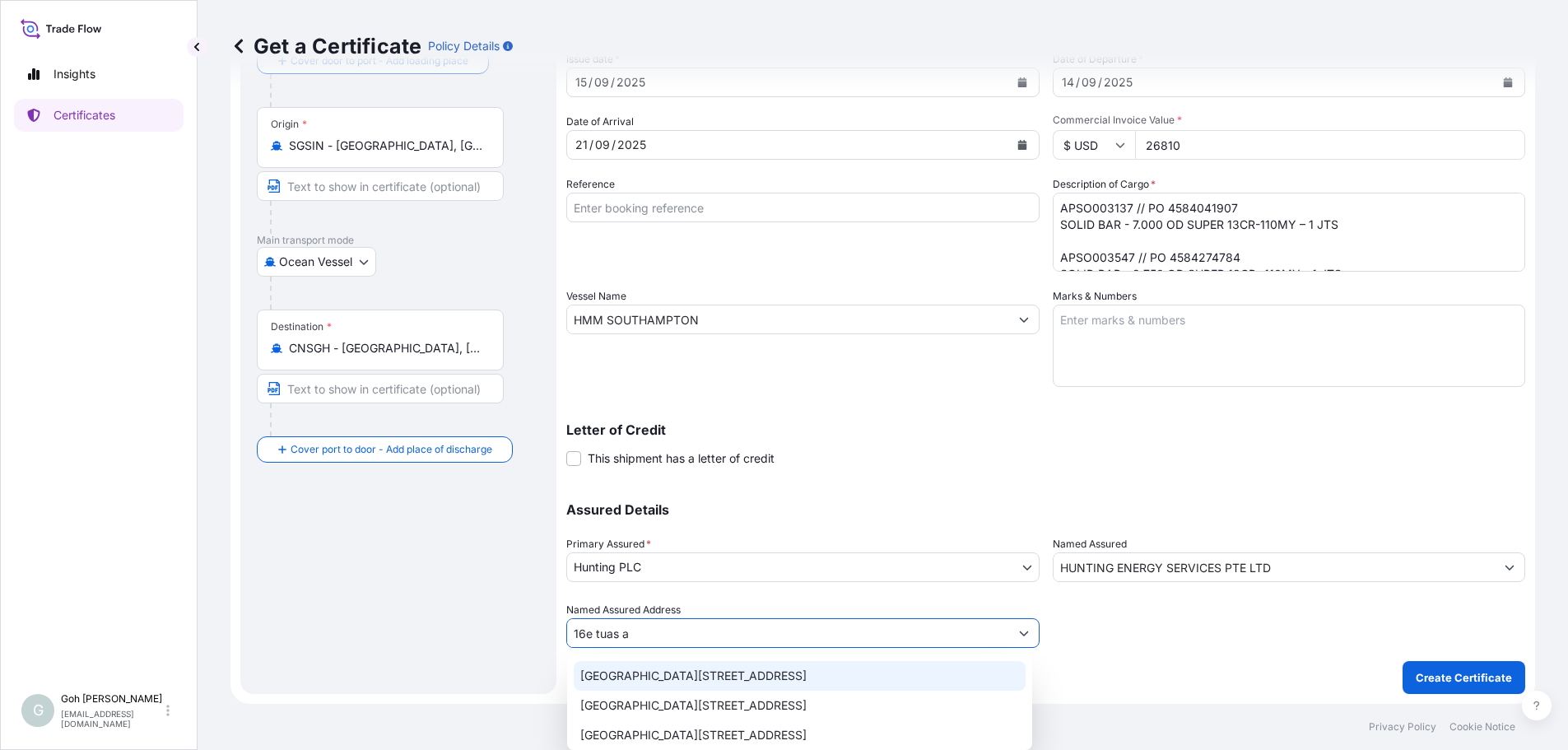
click at [812, 688] on div "[GEOGRAPHIC_DATA][STREET_ADDRESS]" at bounding box center [799, 676] width 452 height 29
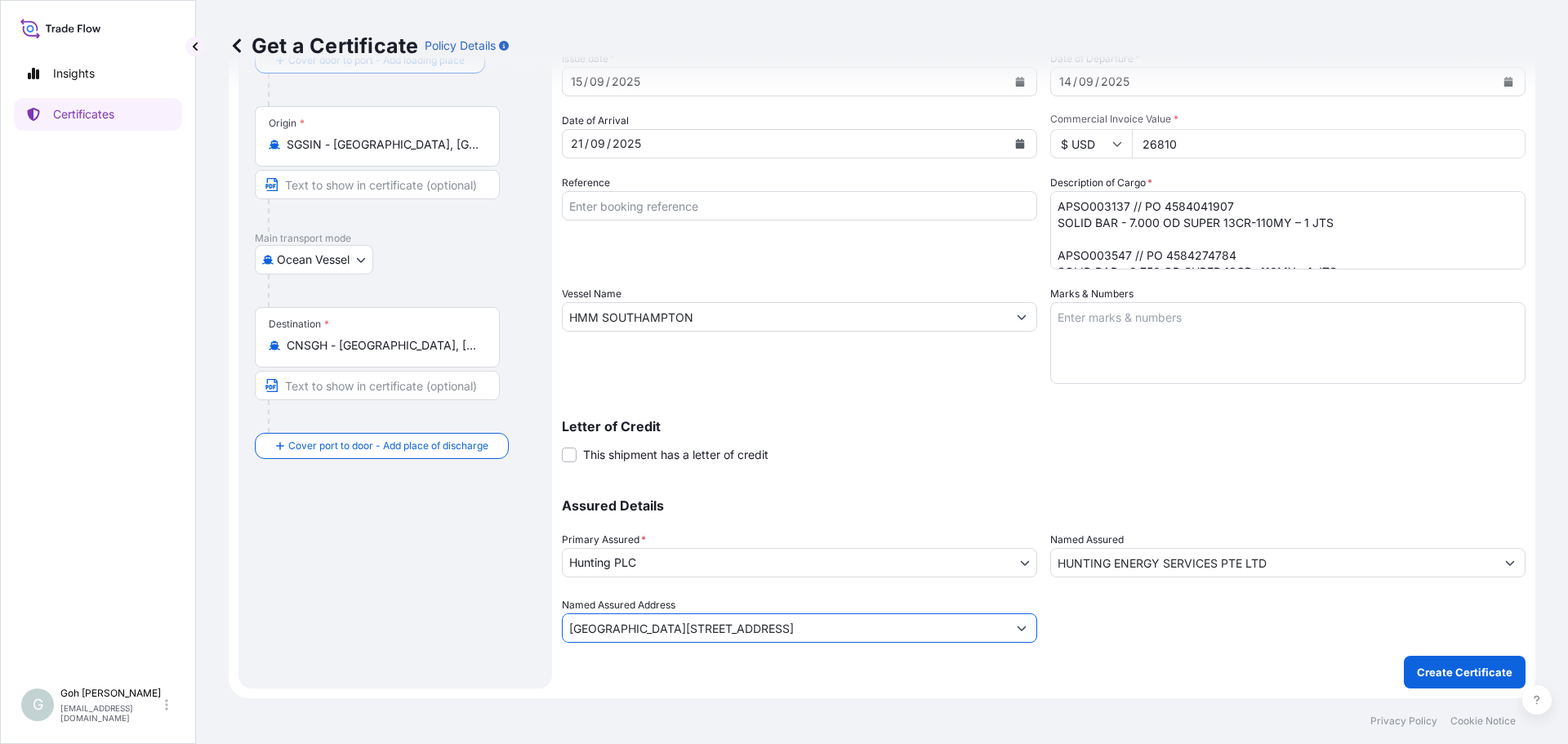
type input "[GEOGRAPHIC_DATA][STREET_ADDRESS]"
click at [1218, 679] on div "Shipment Details Issue date * [DATE] Date of Departure * [DATE] Date of Arrival…" at bounding box center [1044, 338] width 964 height 700
click at [1015, 634] on button "Show suggestions" at bounding box center [1021, 628] width 29 height 29
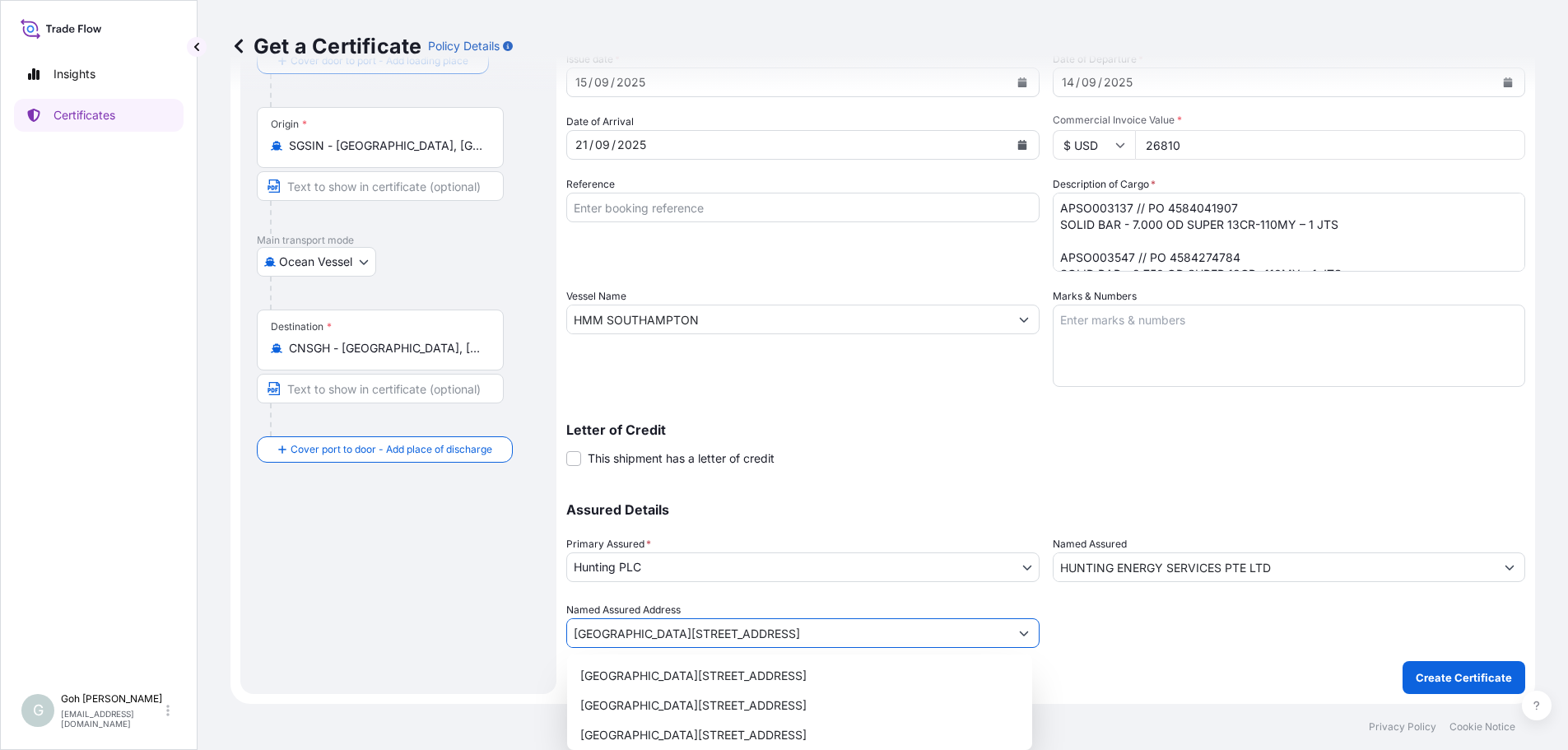
drag, startPoint x: 362, startPoint y: 630, endPoint x: 316, endPoint y: 626, distance: 46.2
click at [316, 627] on form "Route Details Reset Route Details Cover door to port - Add loading place Place …" at bounding box center [883, 341] width 1305 height 726
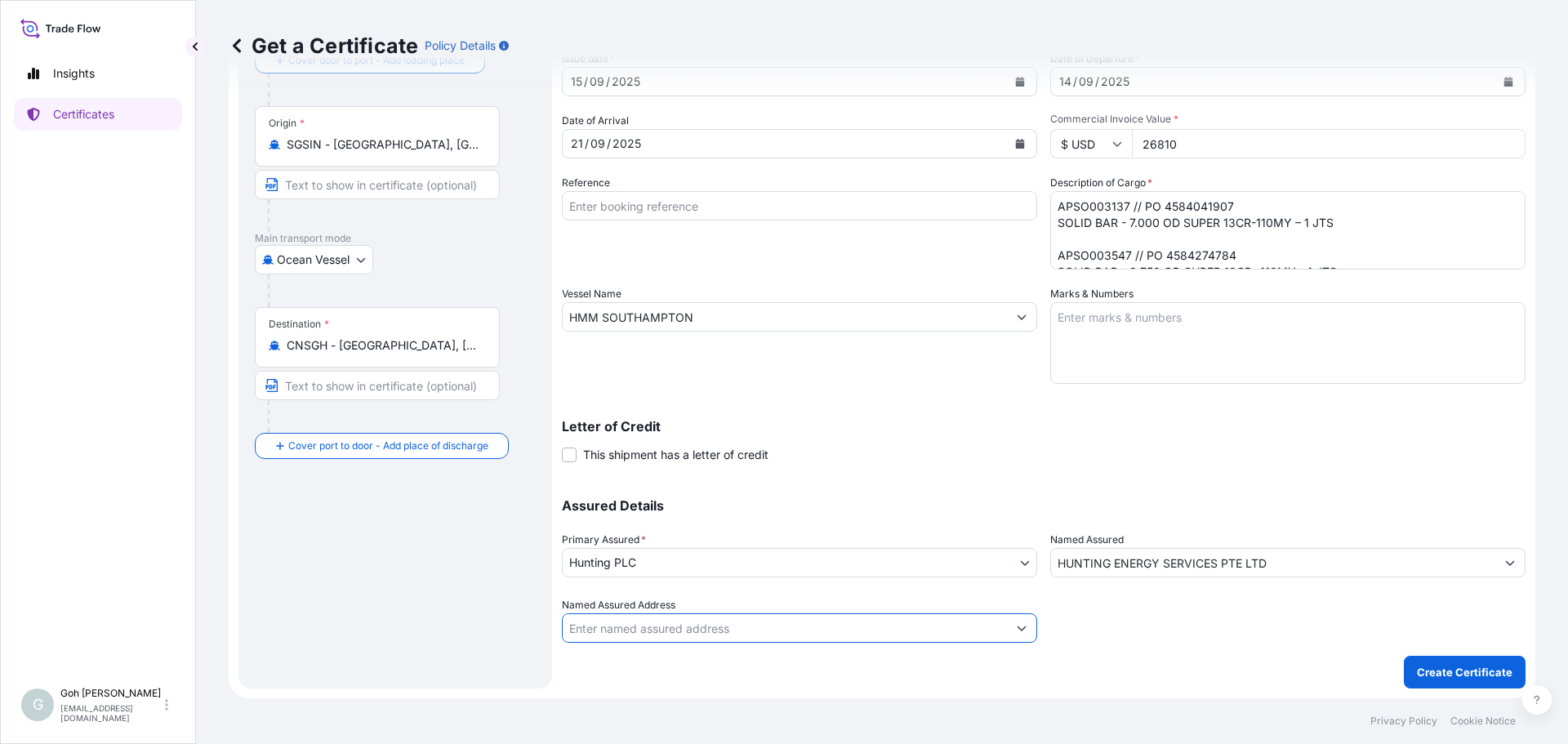
click at [329, 616] on div "Route Details Reset Route Details Cover door to port - Add loading place Place …" at bounding box center [395, 339] width 281 height 668
click at [1393, 339] on textarea "Marks & Numbers" at bounding box center [1288, 343] width 475 height 82
paste textarea "1 X 40'HC"
click at [1206, 316] on textarea "1 X 40'HC" at bounding box center [1288, 343] width 475 height 82
paste textarea "MAGU5786350/YMAU575655/40HC"
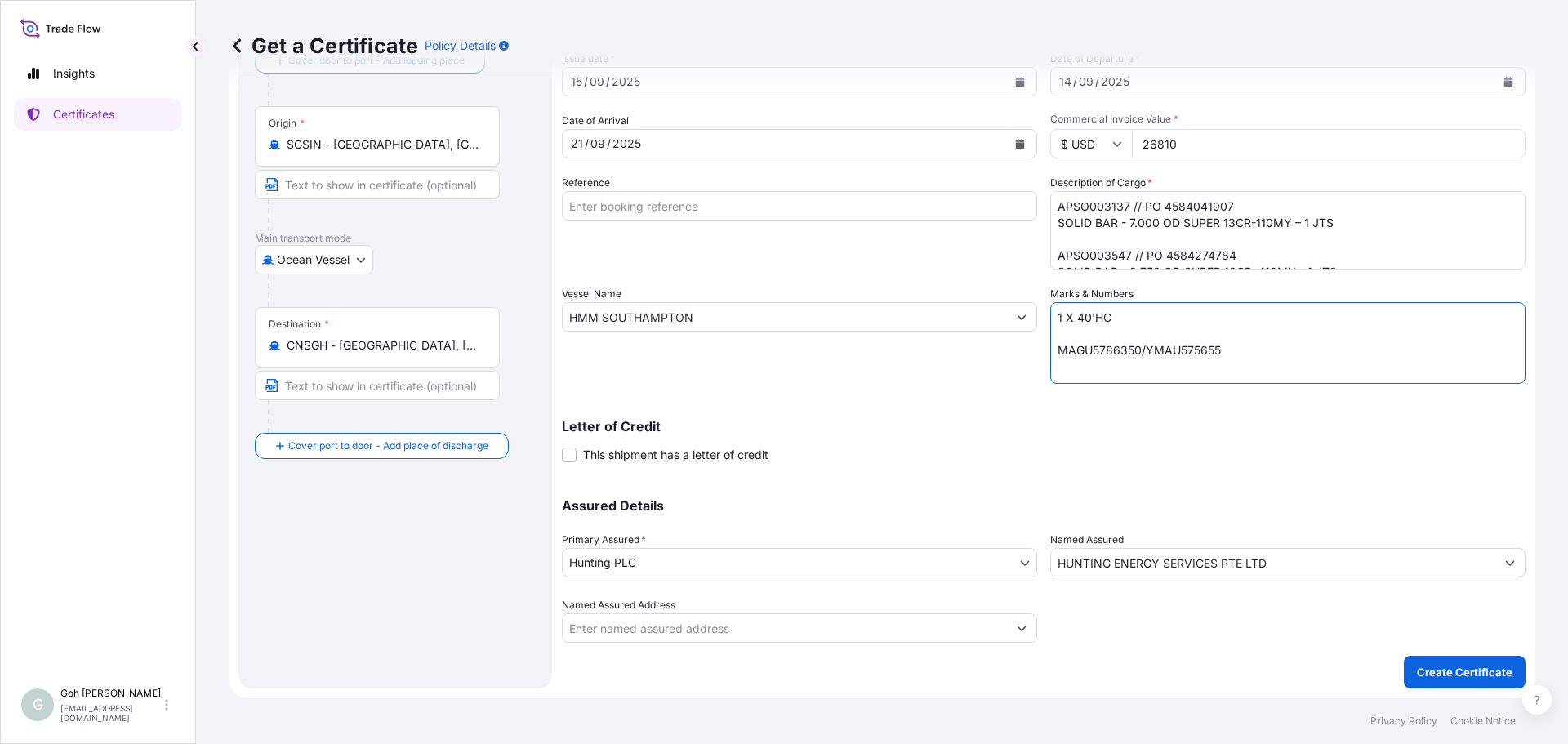
type textarea "1 X 40'HC MAGU5786350/YMAU575655"
click at [1100, 339] on textarea "1 X 40'HC MAGU5786350/YMAU575655" at bounding box center [1288, 343] width 475 height 82
click at [1081, 414] on div "Letter of Credit This shipment has a letter of credit Letter of credit * Letter…" at bounding box center [1044, 432] width 964 height 63
click at [1418, 667] on p "Create Certificate" at bounding box center [1464, 673] width 95 height 17
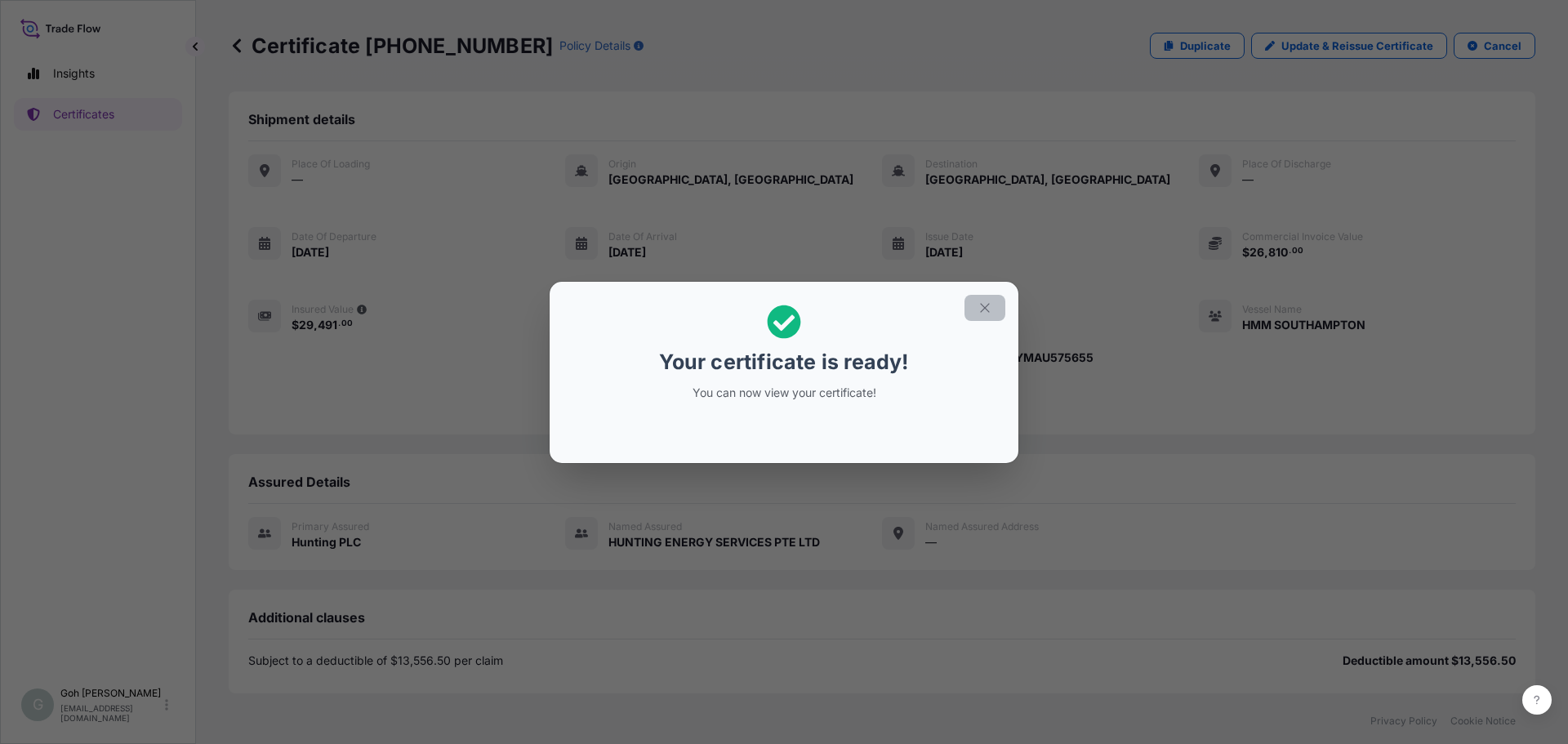
click at [983, 305] on icon "button" at bounding box center [985, 308] width 15 height 15
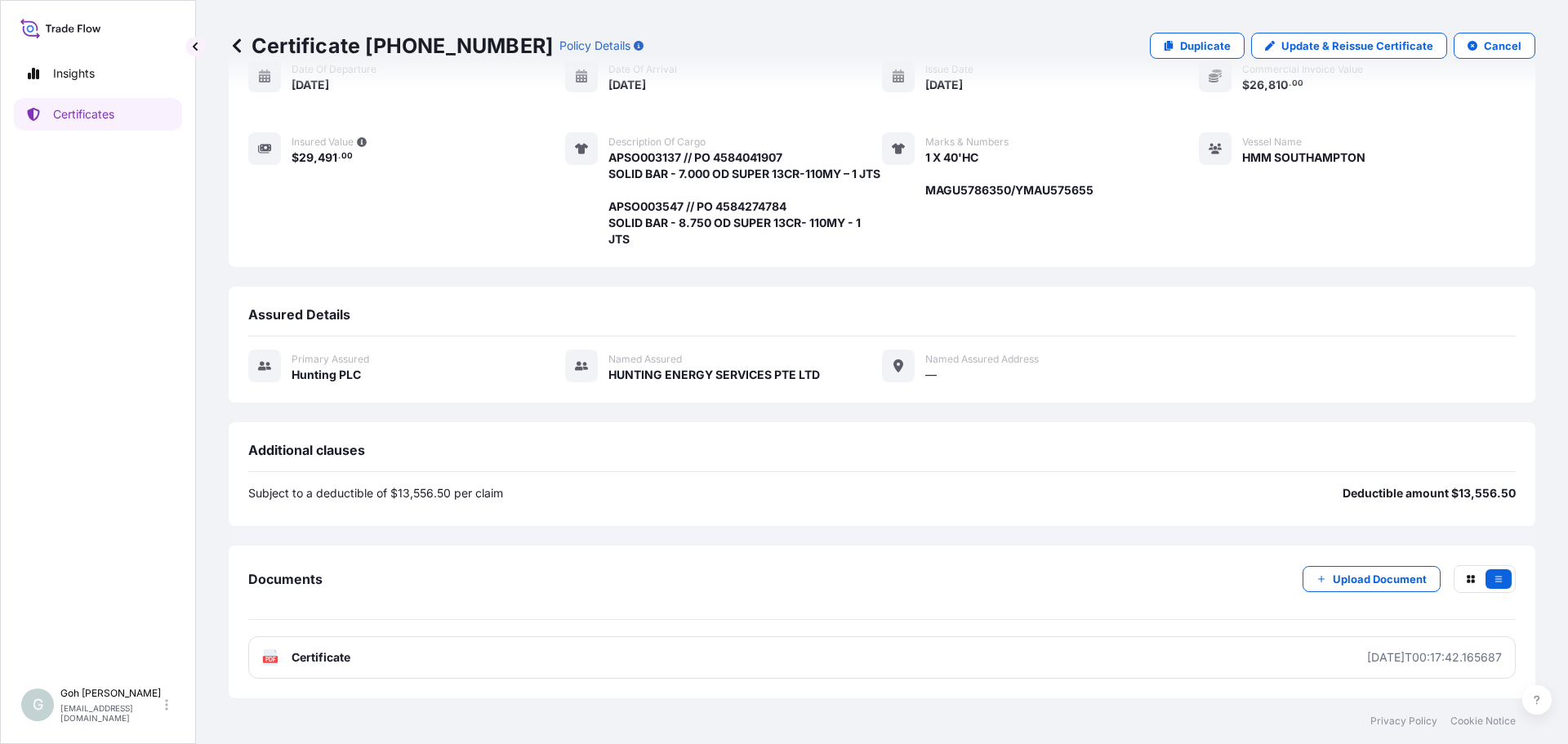
scroll to position [184, 0]
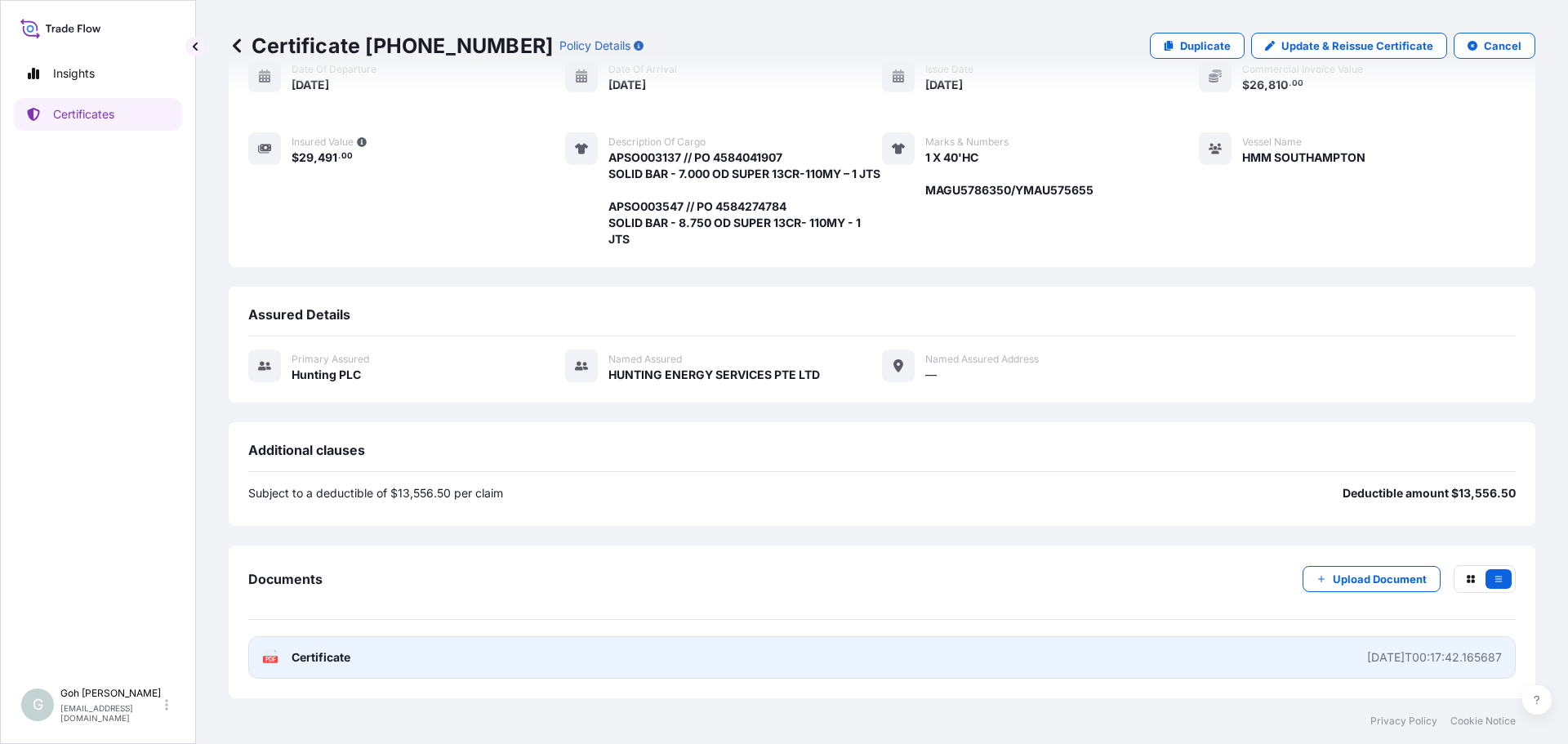
click at [660, 671] on link "PDF Certificate [DATE]T00:17:42.165687" at bounding box center [882, 657] width 1267 height 42
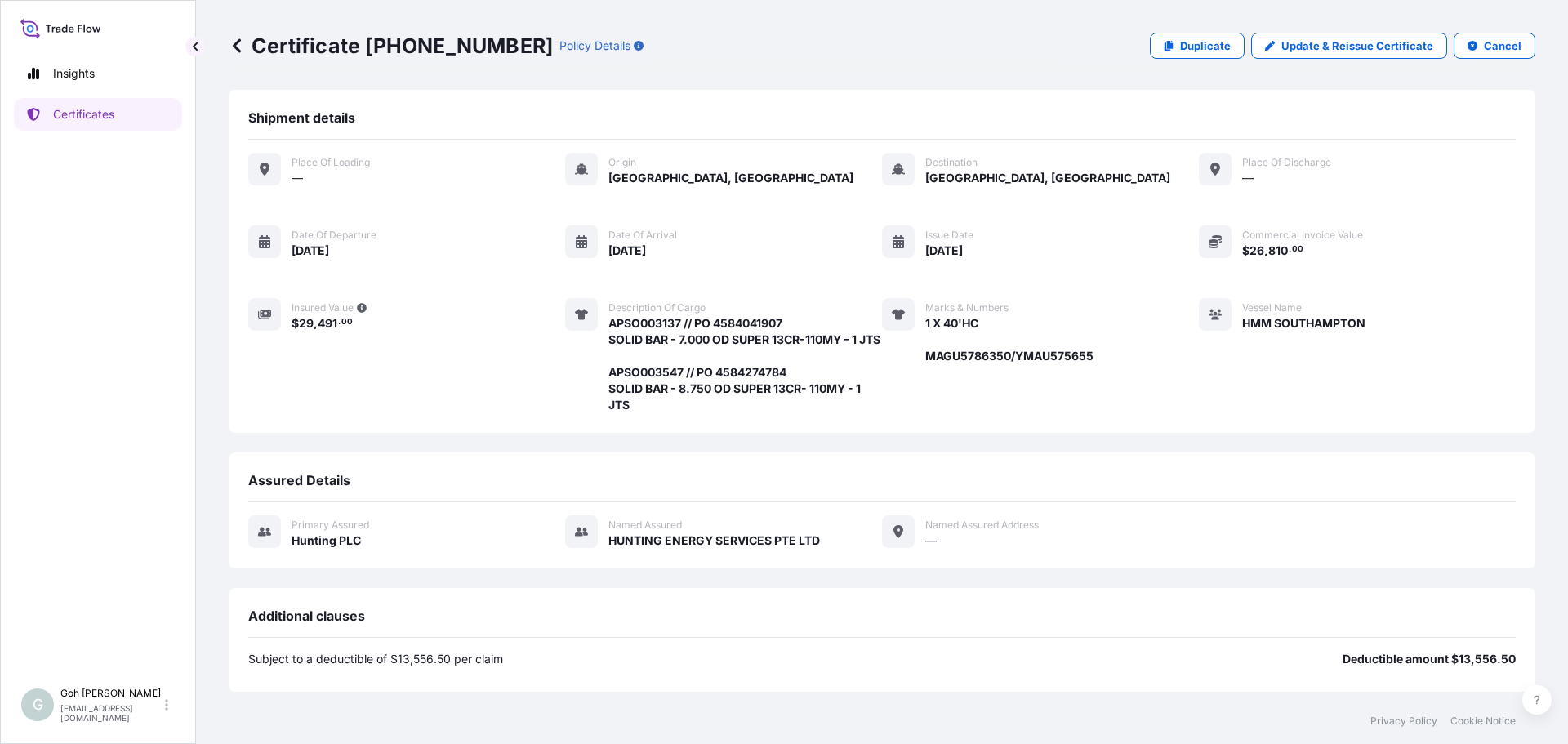
scroll to position [0, 0]
click at [80, 133] on div "Insights Certificates" at bounding box center [98, 360] width 168 height 637
click at [108, 111] on p "Certificates" at bounding box center [84, 114] width 61 height 17
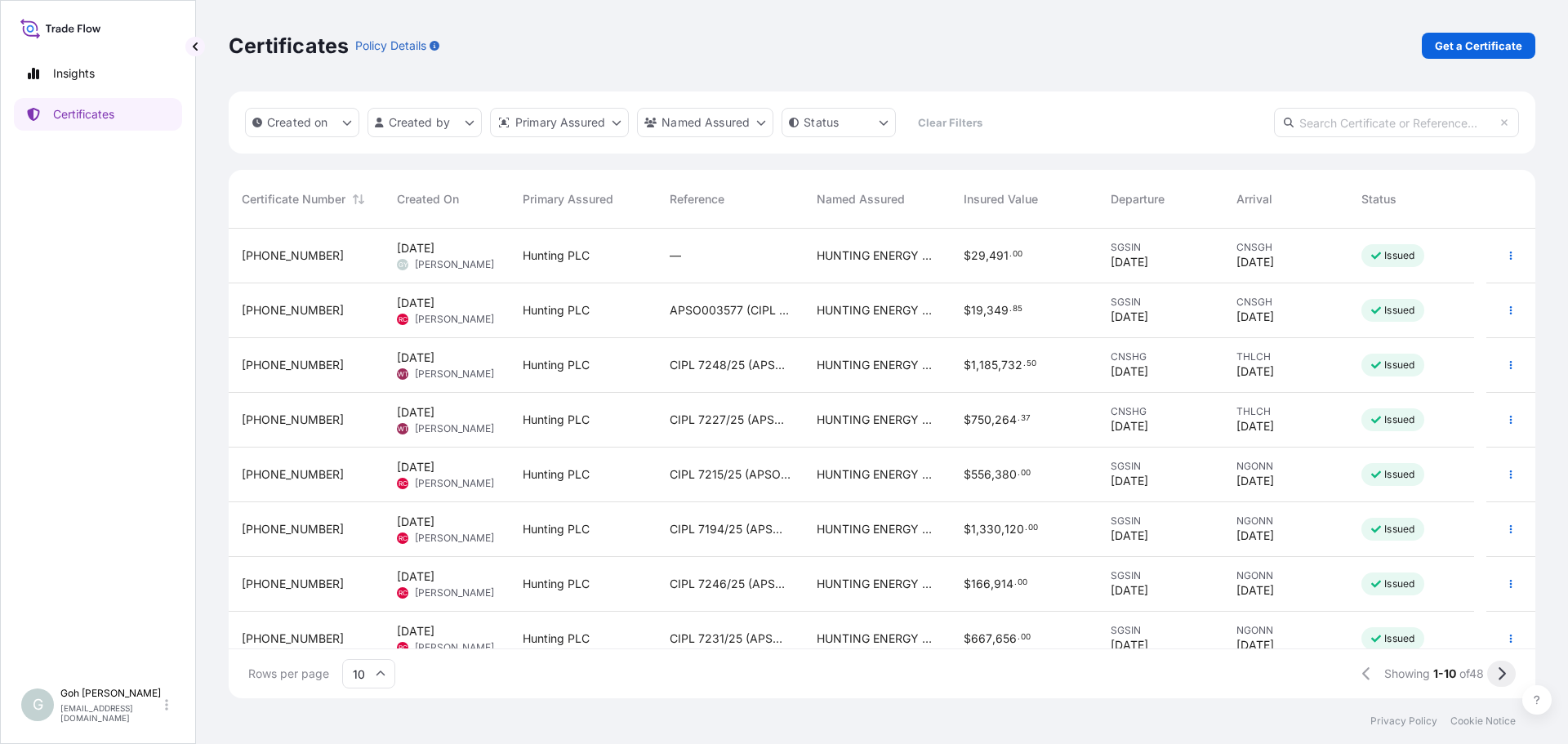
click at [1508, 669] on button at bounding box center [1502, 674] width 29 height 27
click at [1346, 670] on button at bounding box center [1359, 674] width 29 height 27
drag, startPoint x: 663, startPoint y: 304, endPoint x: 842, endPoint y: 311, distance: 179.1
click at [842, 311] on div "[PHONE_NUMBER] [DATE] RC [PERSON_NAME] Hunting PLC APSO003577 (CIPL 7251-25) HU…" at bounding box center [852, 311] width 1246 height 55
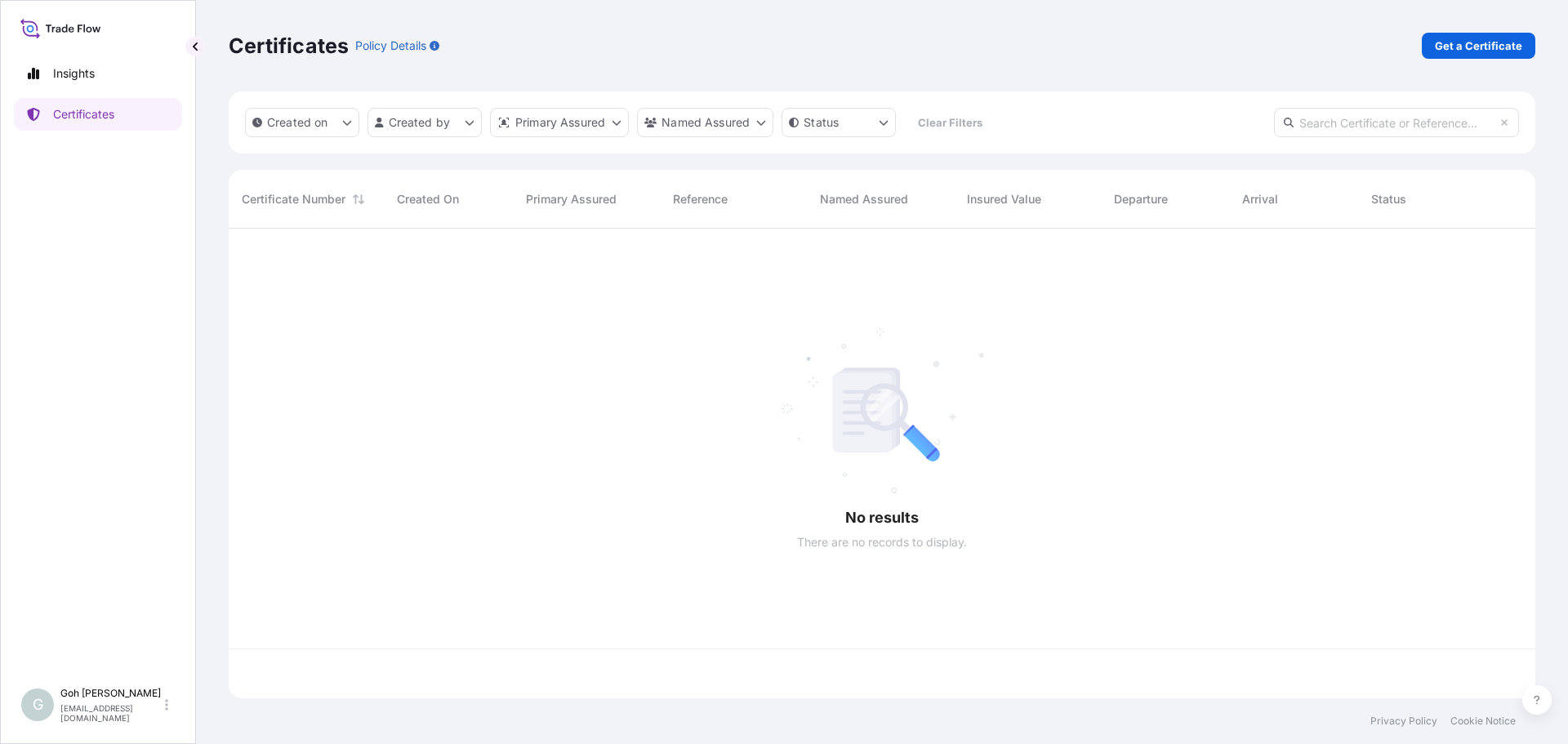
scroll to position [466, 1295]
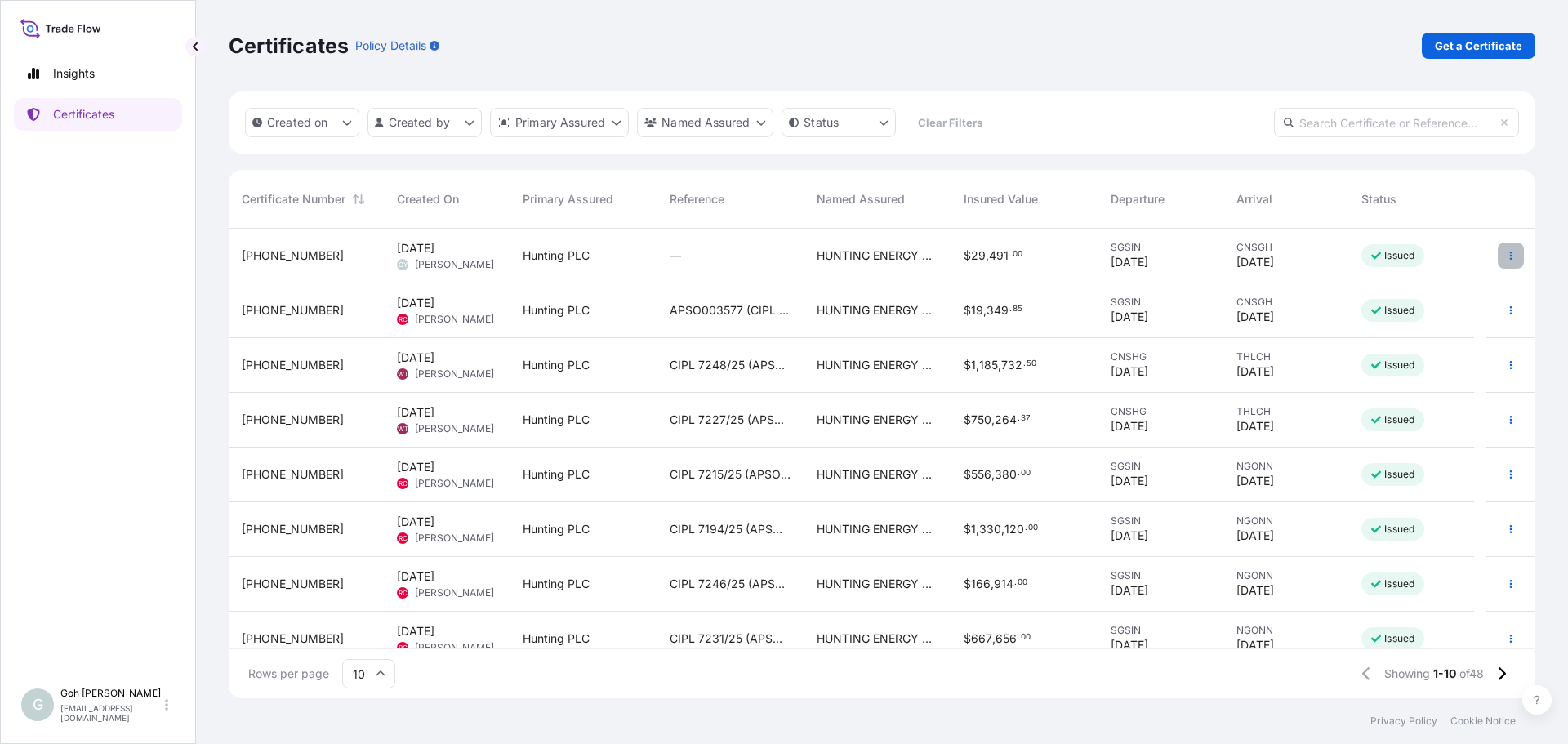
click at [1498, 264] on button "button" at bounding box center [1511, 256] width 27 height 27
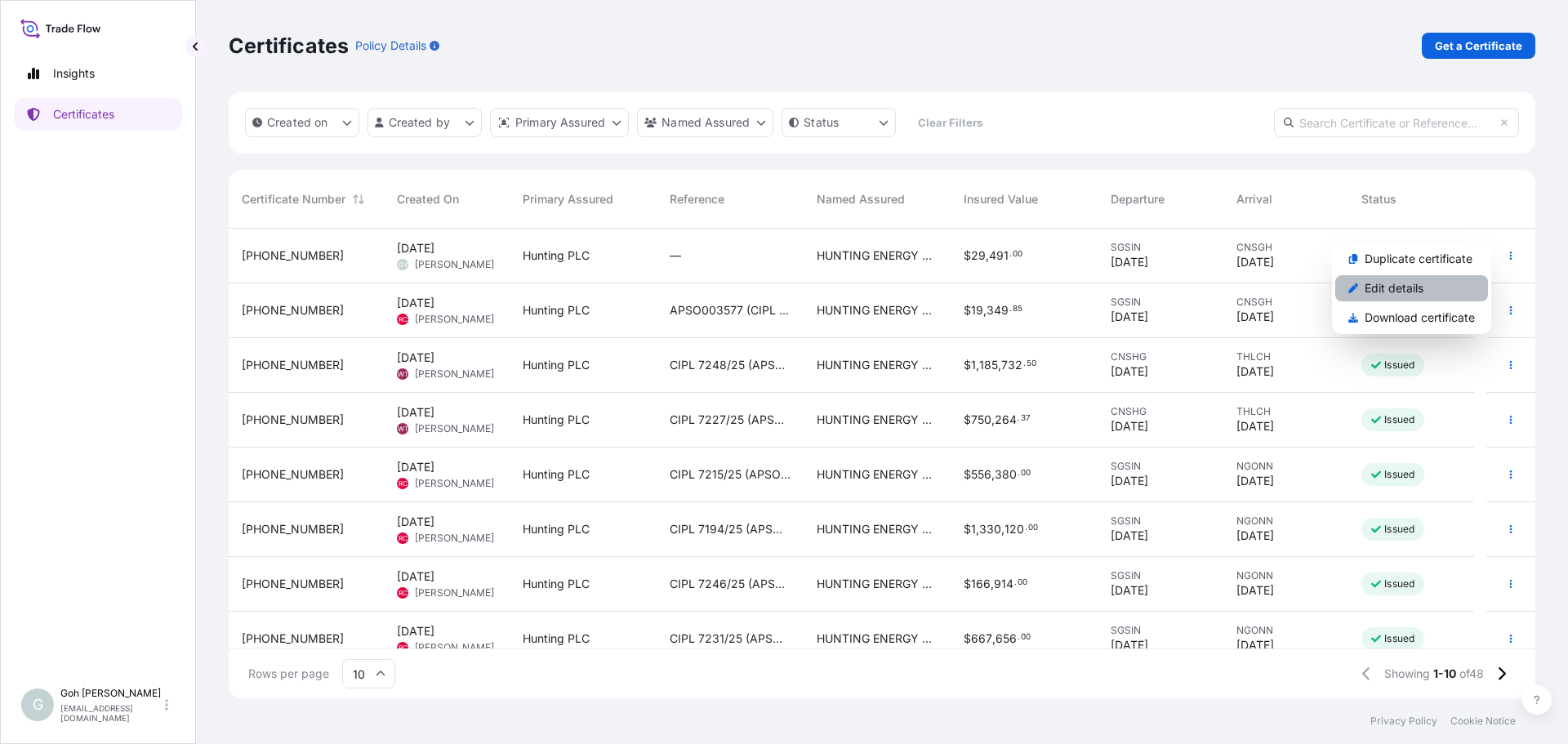
click at [1417, 285] on p "Edit details" at bounding box center [1394, 288] width 59 height 17
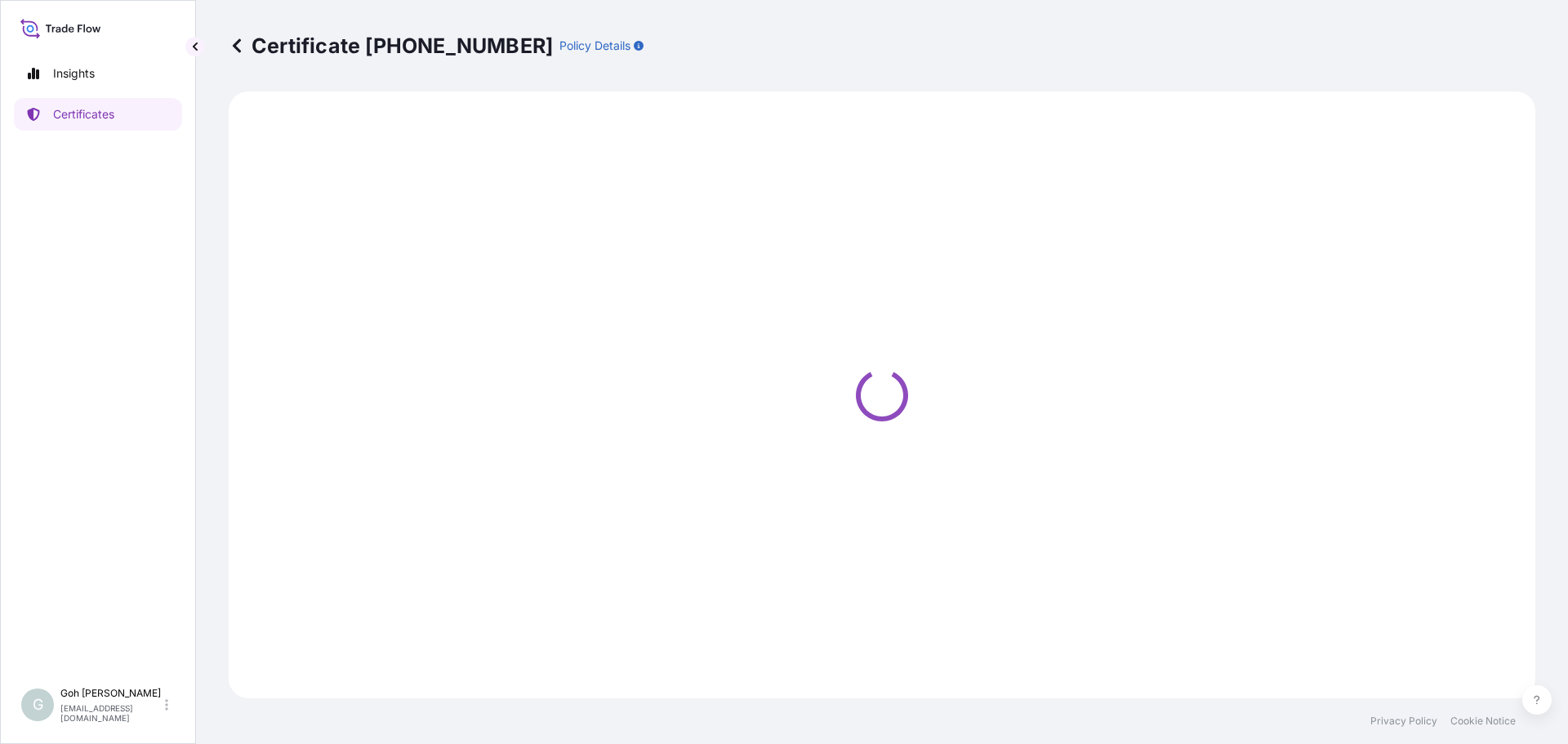
select select "Ocean Vessel"
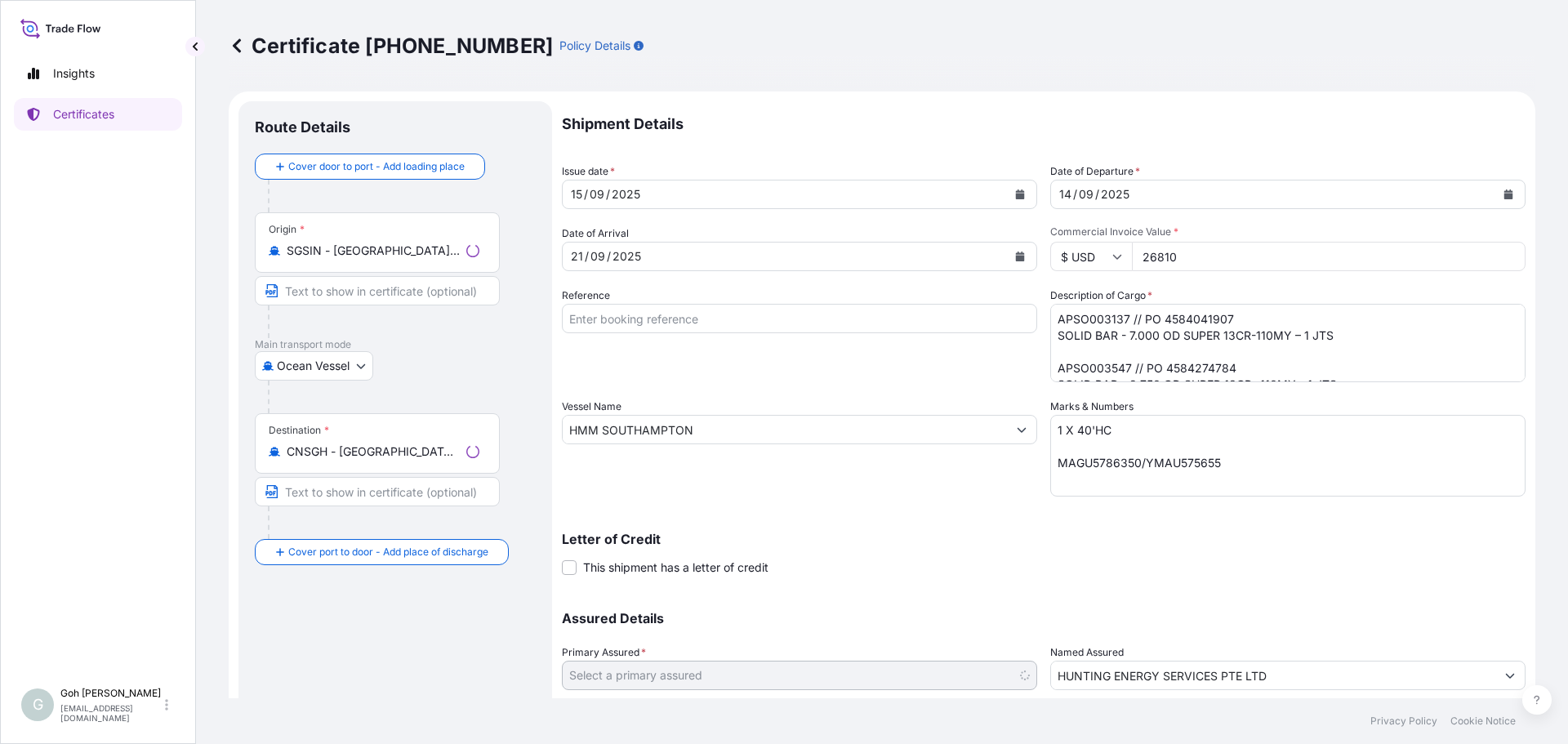
select select "31437"
drag, startPoint x: 642, startPoint y: 284, endPoint x: 655, endPoint y: 300, distance: 20.6
click at [642, 284] on div "Shipment Details Issue date * [DATE] Date of Departure * [DATE] Date of Arrival…" at bounding box center [1044, 428] width 964 height 655
click at [655, 306] on input "Reference" at bounding box center [799, 318] width 475 height 29
paste input "APSO003137 & APSO003547"
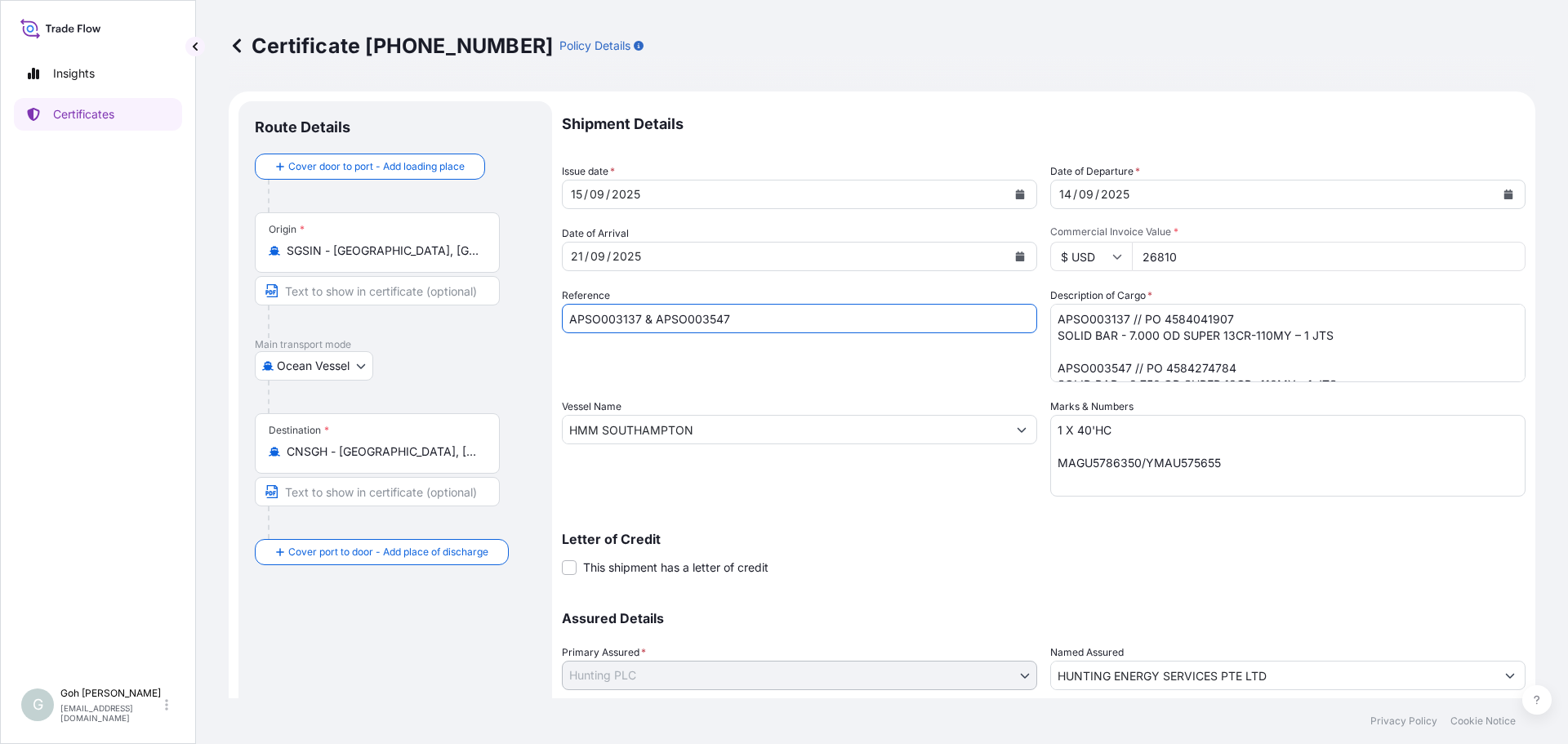
type input "APSO003137 & APSO003547"
click at [981, 374] on div "Reference APSO003137 & APSO003547" at bounding box center [799, 335] width 475 height 94
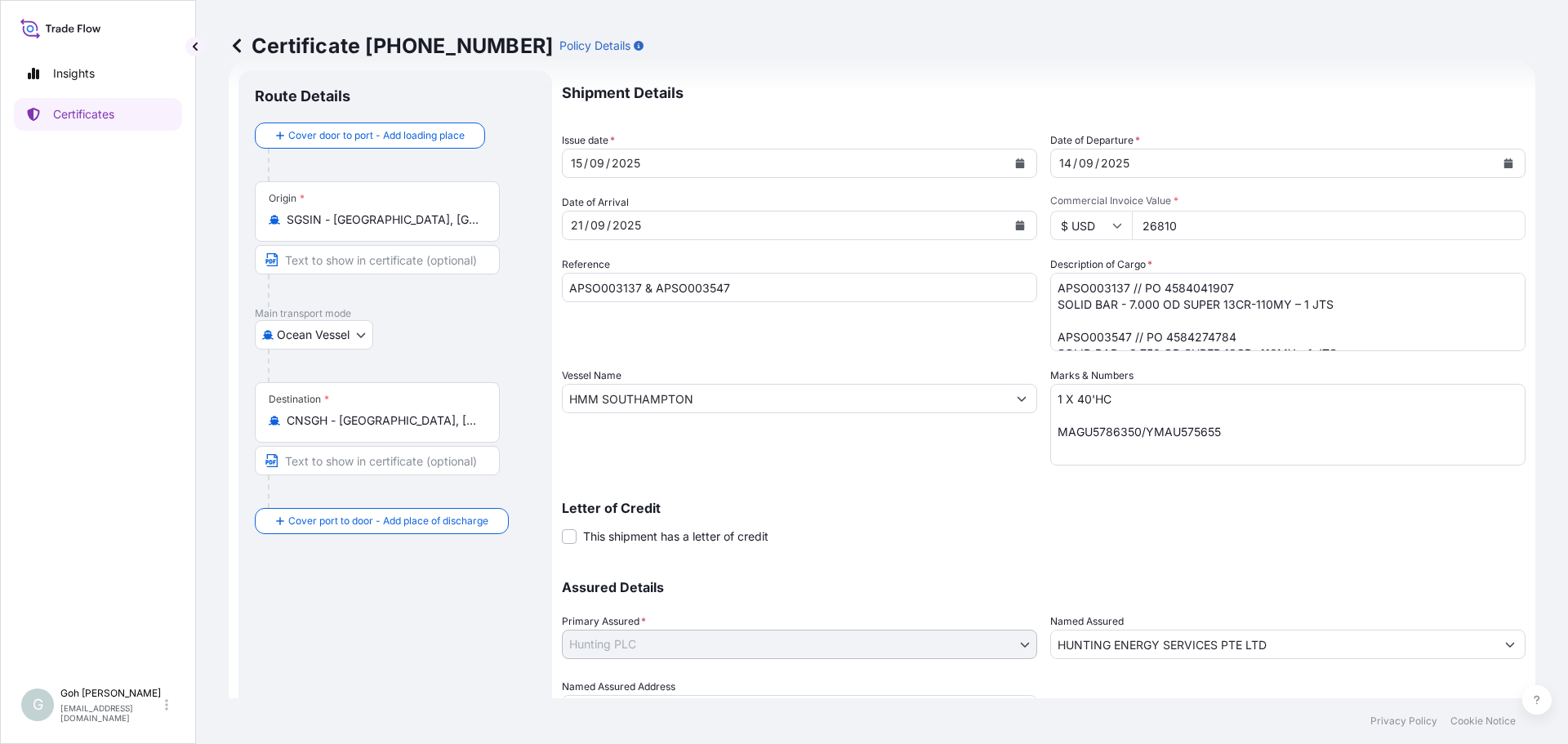
scroll to position [113, 0]
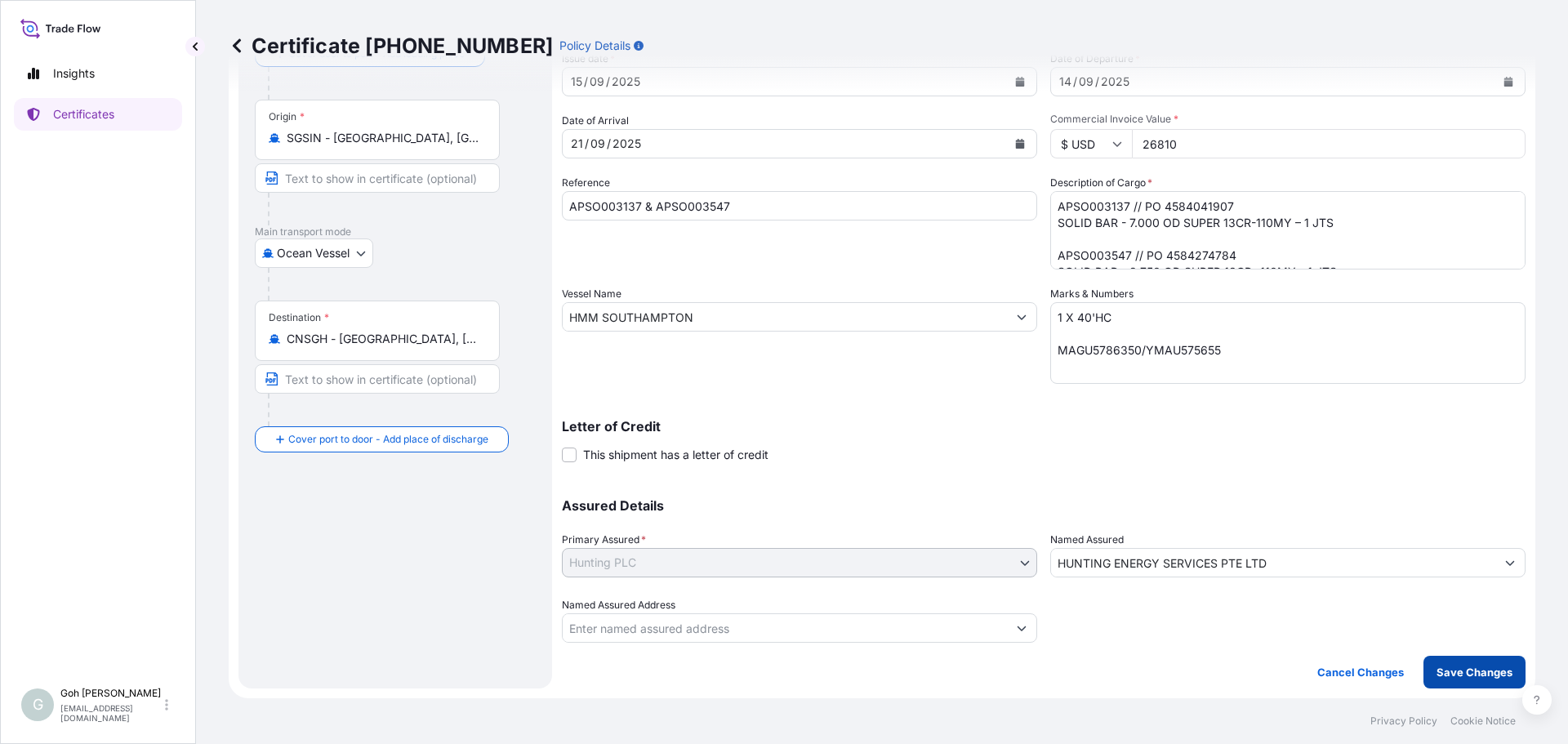
click at [1469, 681] on button "Save Changes" at bounding box center [1474, 672] width 102 height 32
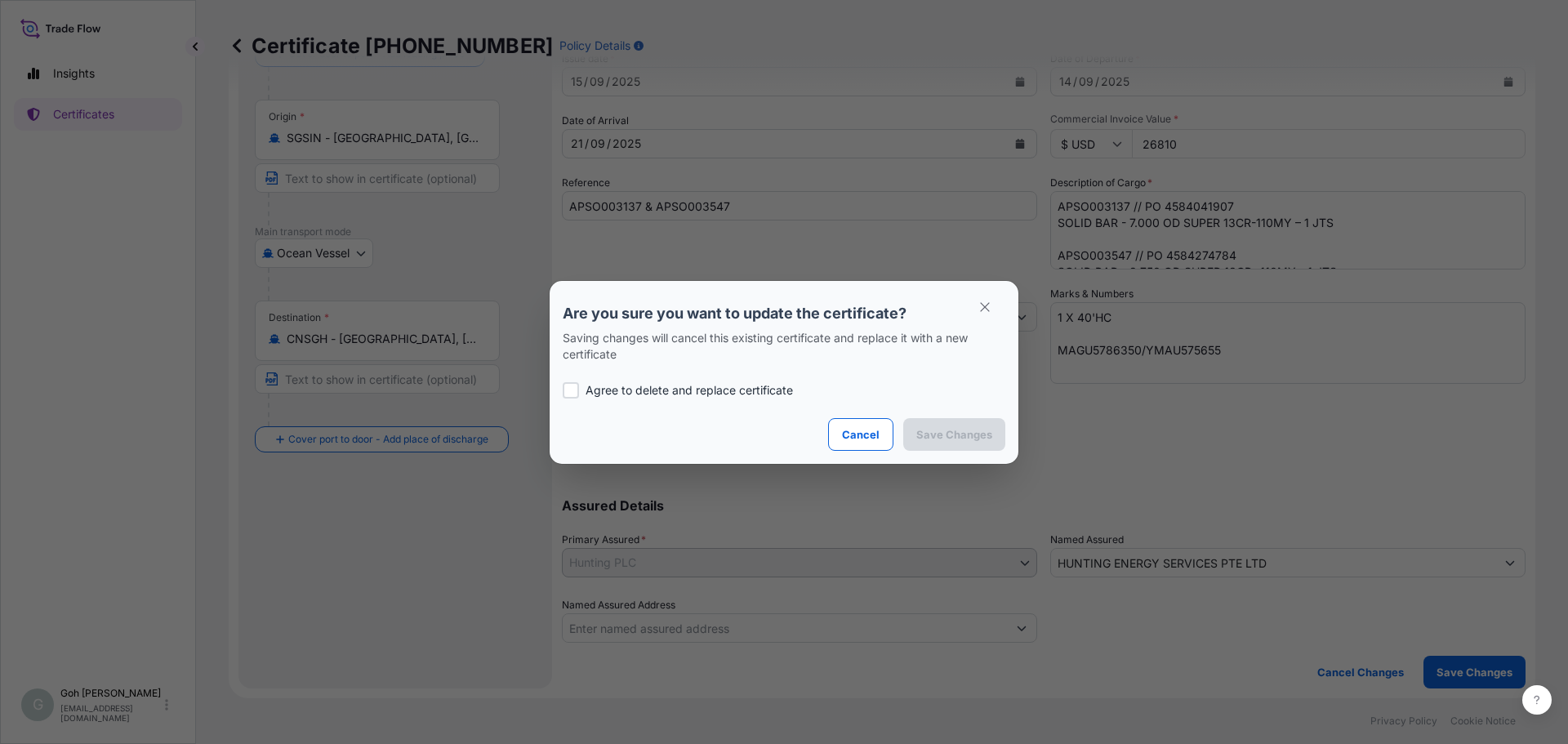
click at [691, 397] on p "Agree to delete and replace certificate" at bounding box center [689, 390] width 207 height 17
checkbox input "true"
click at [934, 427] on p "Save Changes" at bounding box center [954, 435] width 76 height 17
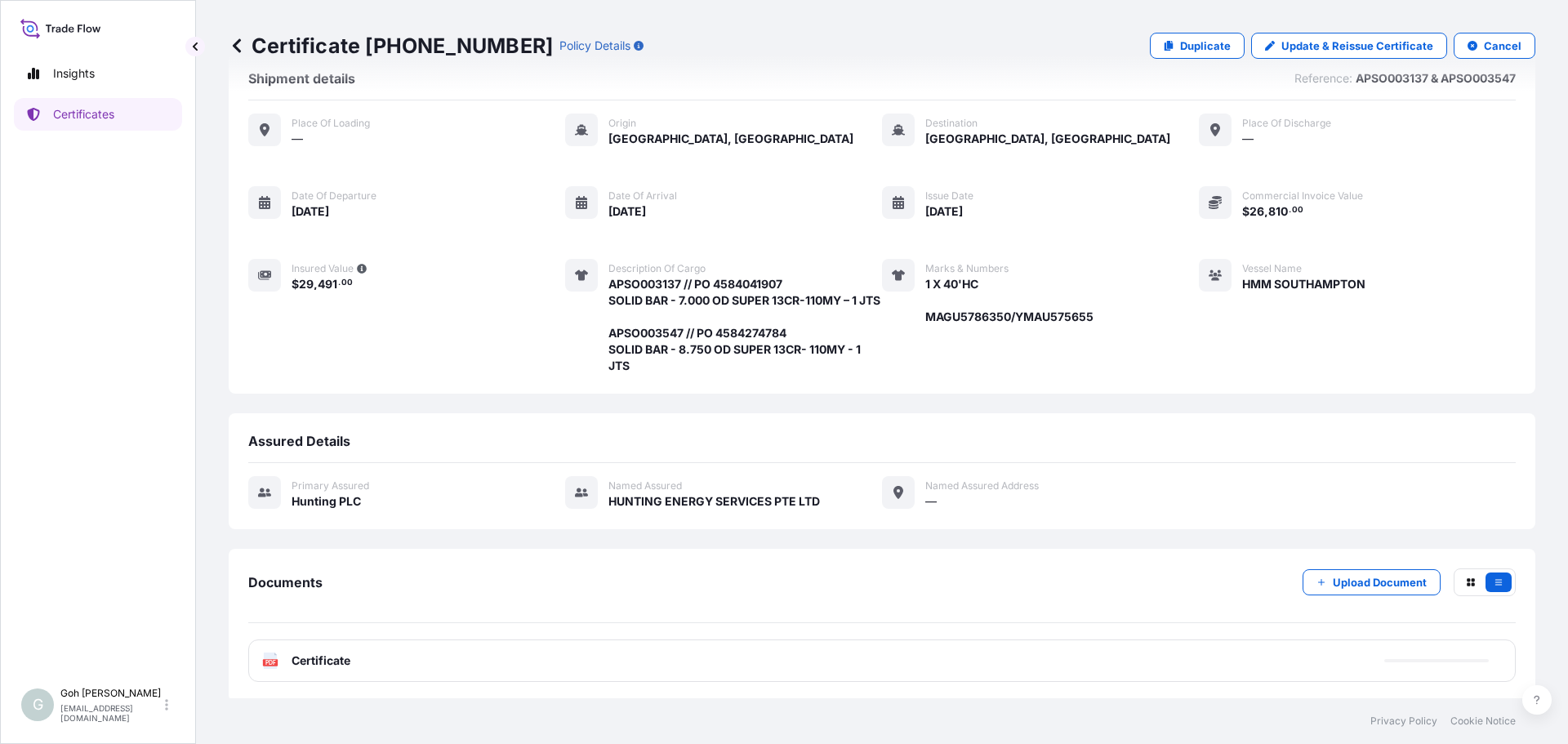
scroll to position [60, 0]
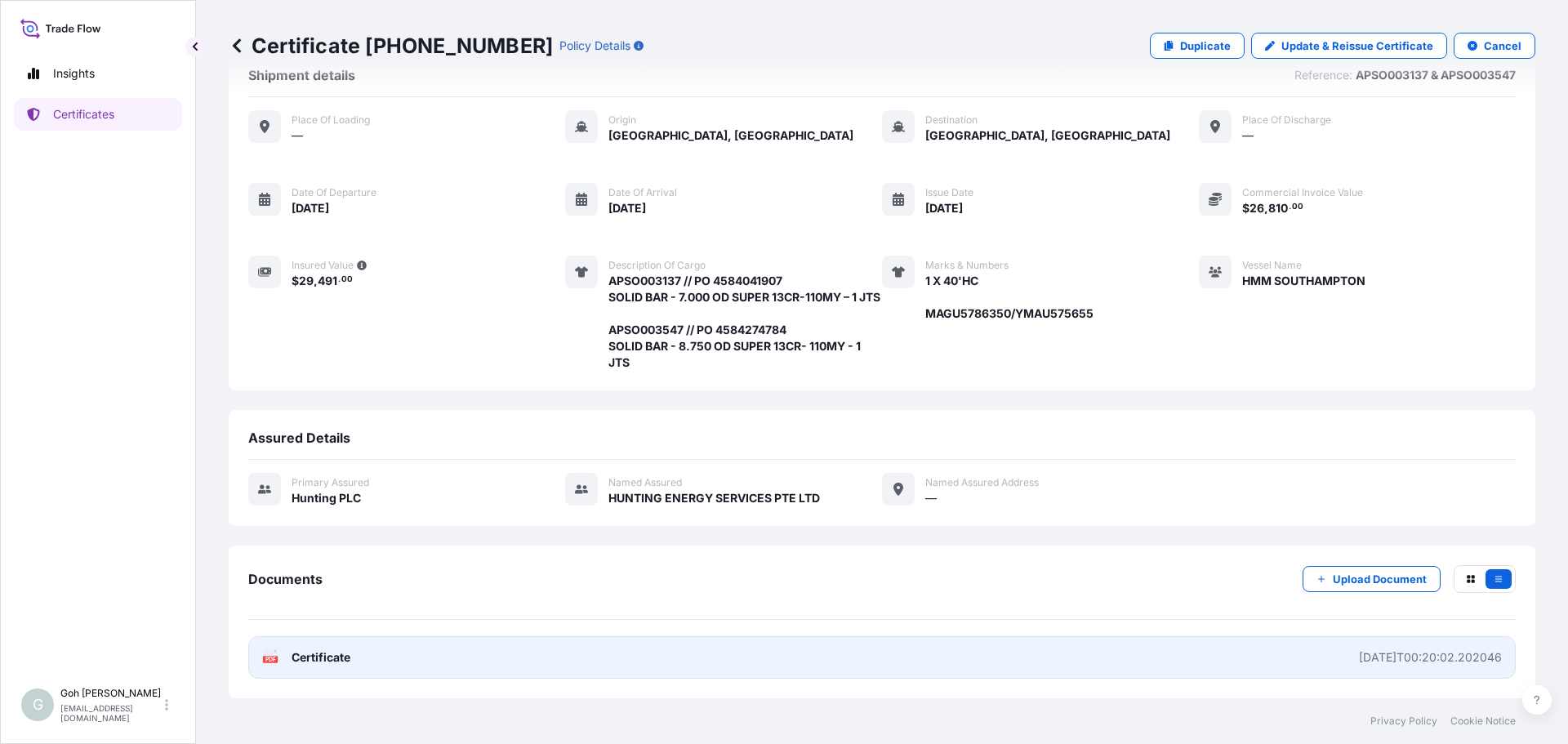
click at [849, 665] on link "PDF Certificate [DATE]T00:20:02.202046" at bounding box center [882, 657] width 1267 height 42
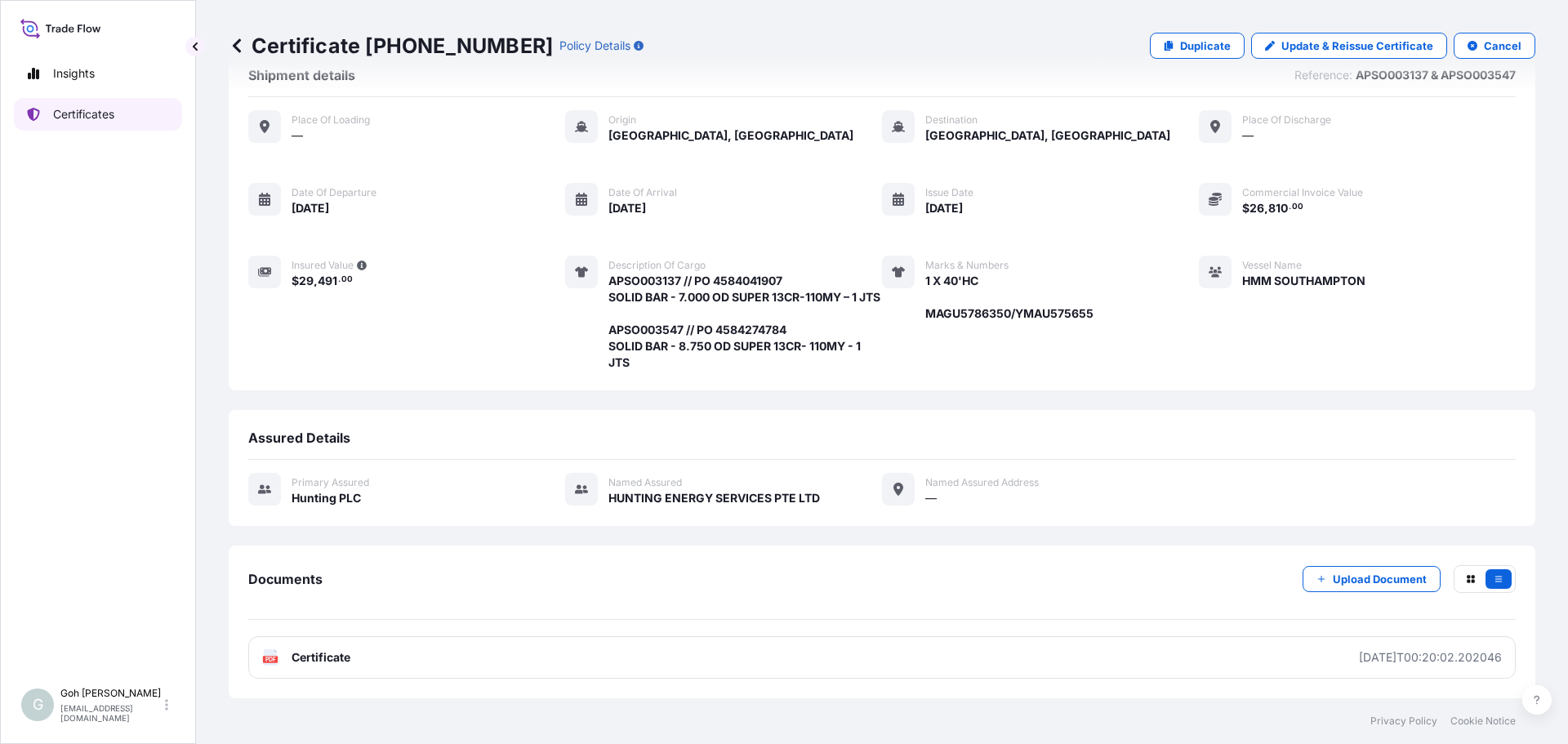
click at [90, 106] on p "Certificates" at bounding box center [84, 114] width 61 height 17
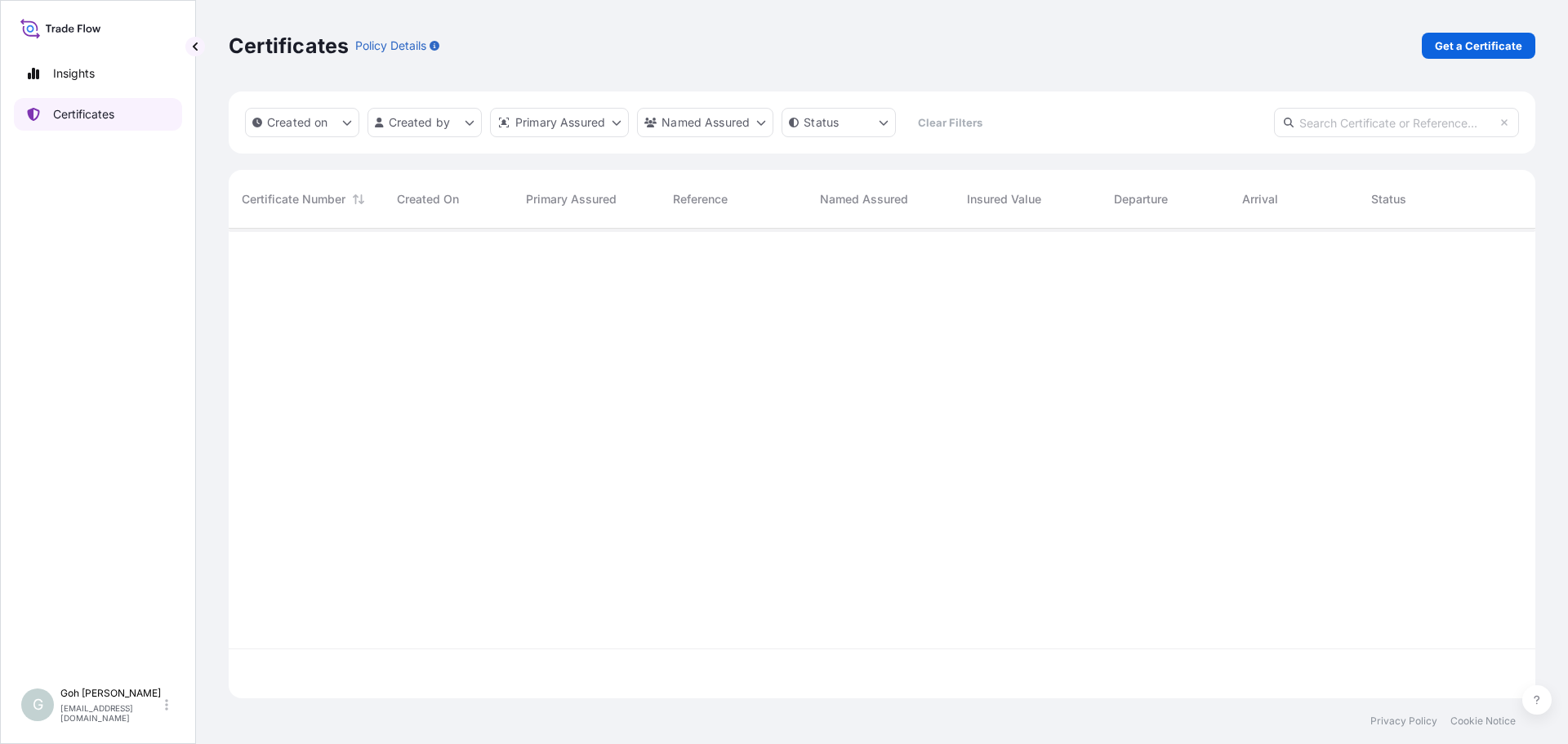
scroll to position [466, 1295]
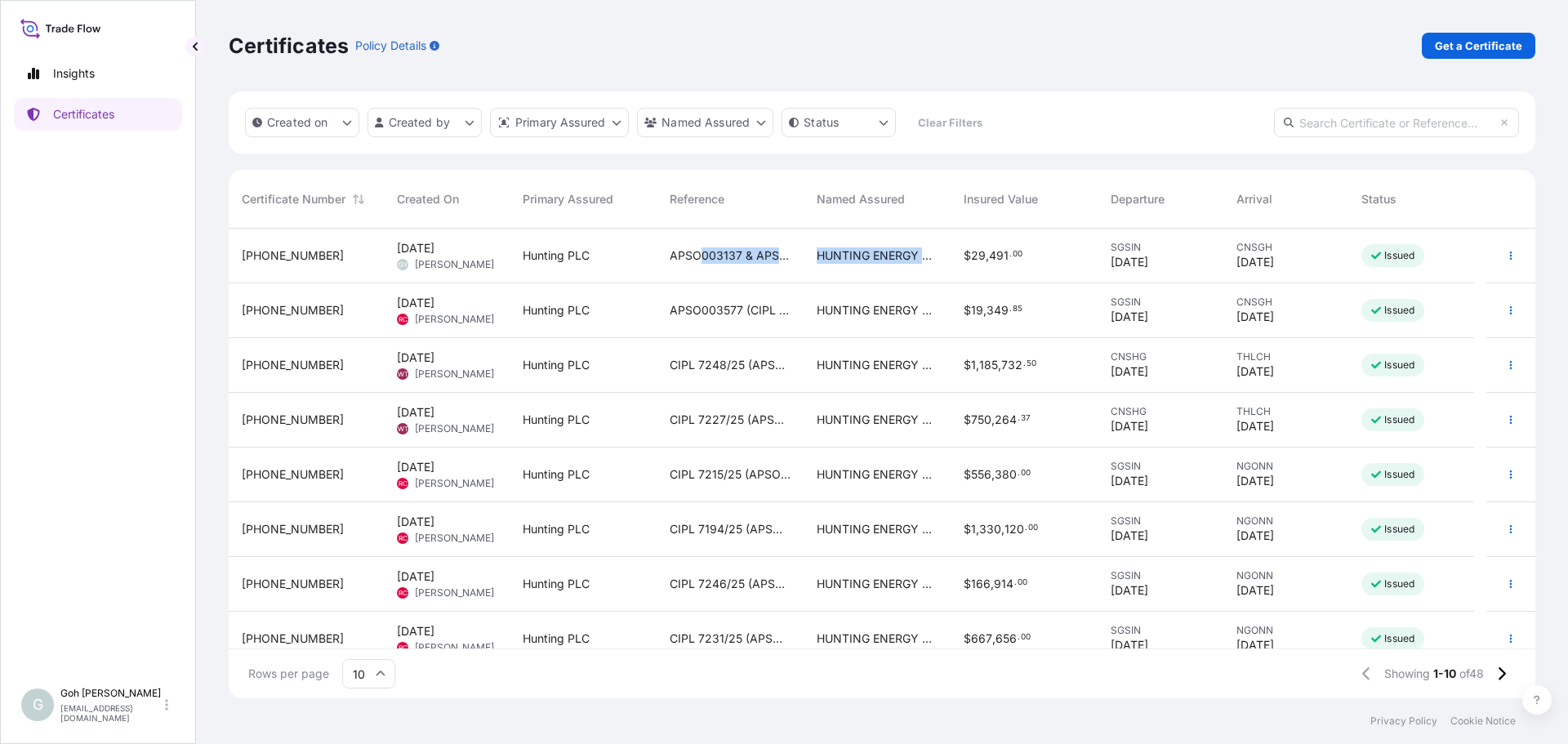
drag, startPoint x: 698, startPoint y: 262, endPoint x: 774, endPoint y: 267, distance: 76.2
click at [774, 267] on div "APSO003137 & APSO003547" at bounding box center [730, 256] width 147 height 55
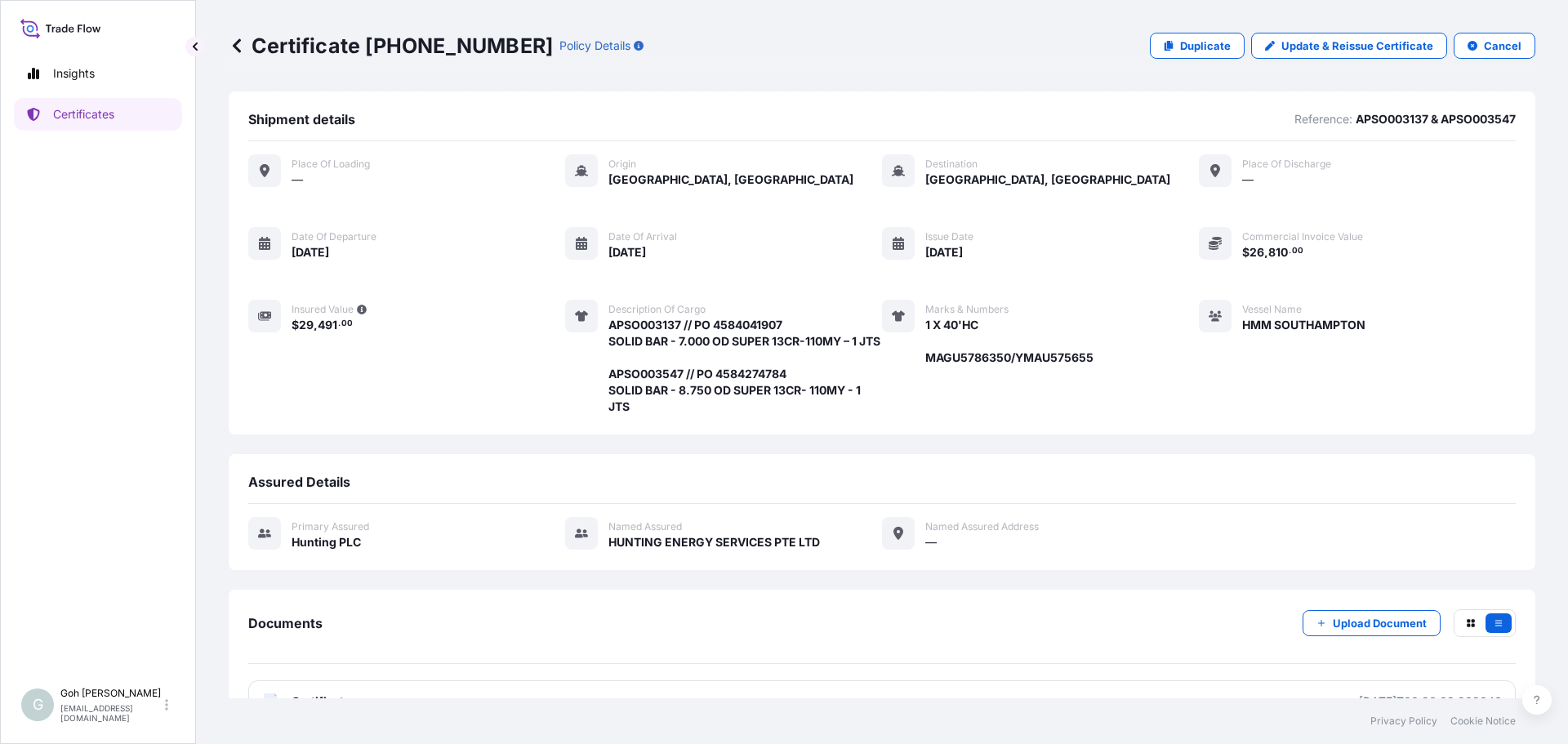
click at [244, 39] on icon at bounding box center [237, 46] width 17 height 17
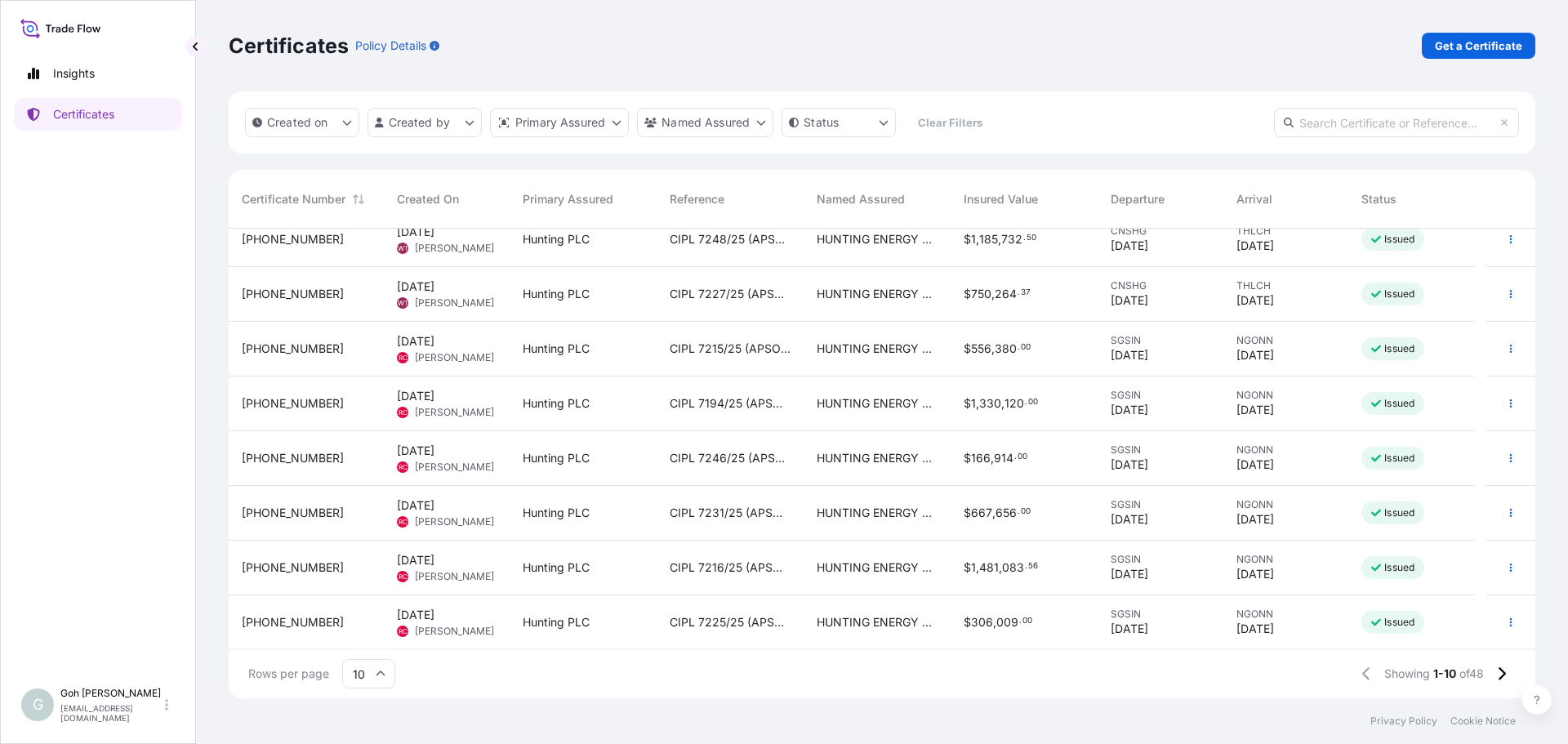
scroll to position [128, 0]
click at [1492, 675] on button at bounding box center [1502, 674] width 29 height 27
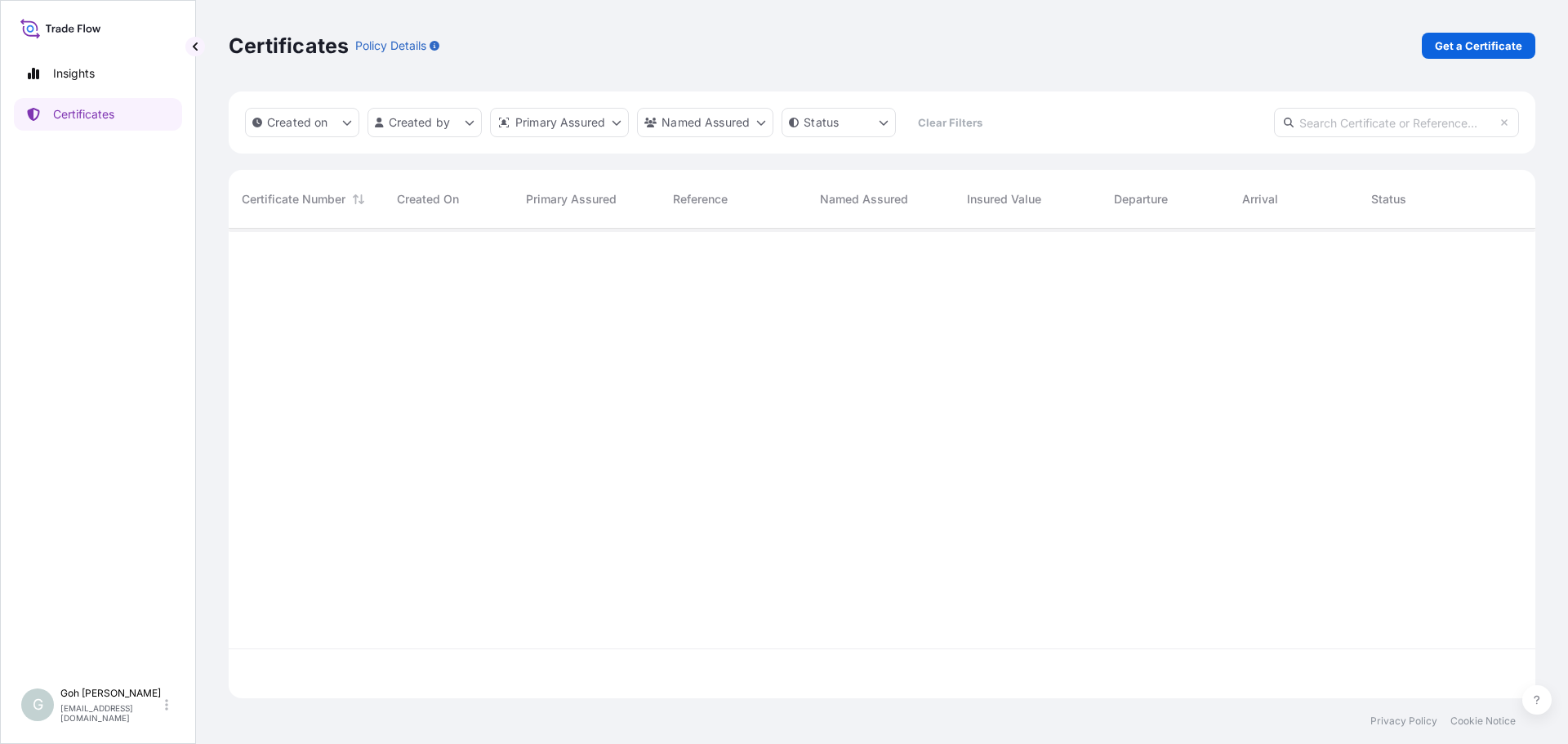
scroll to position [0, 0]
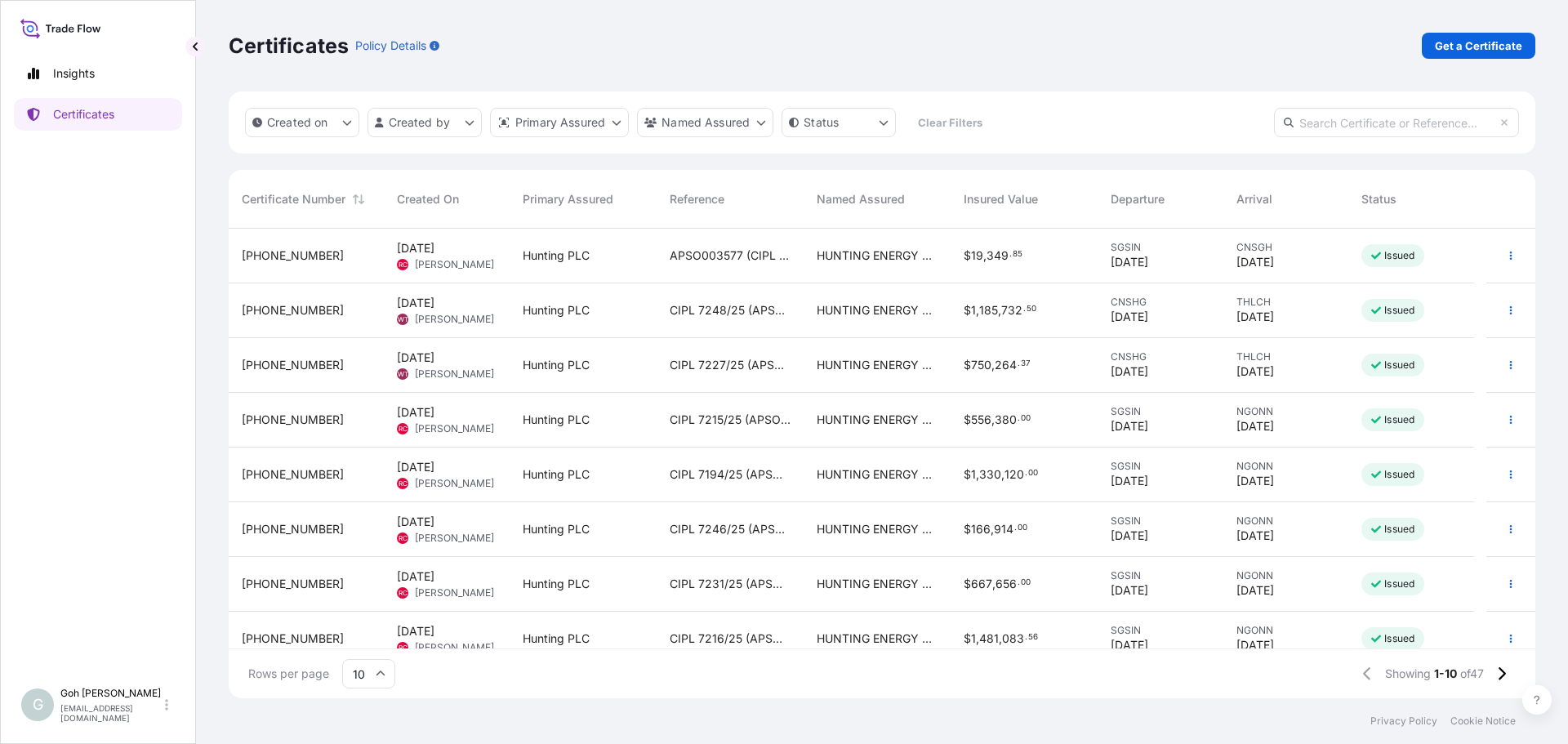
click at [813, 264] on div "HUNTING ENERGY SERVICES PTE LTD" at bounding box center [876, 256] width 147 height 55
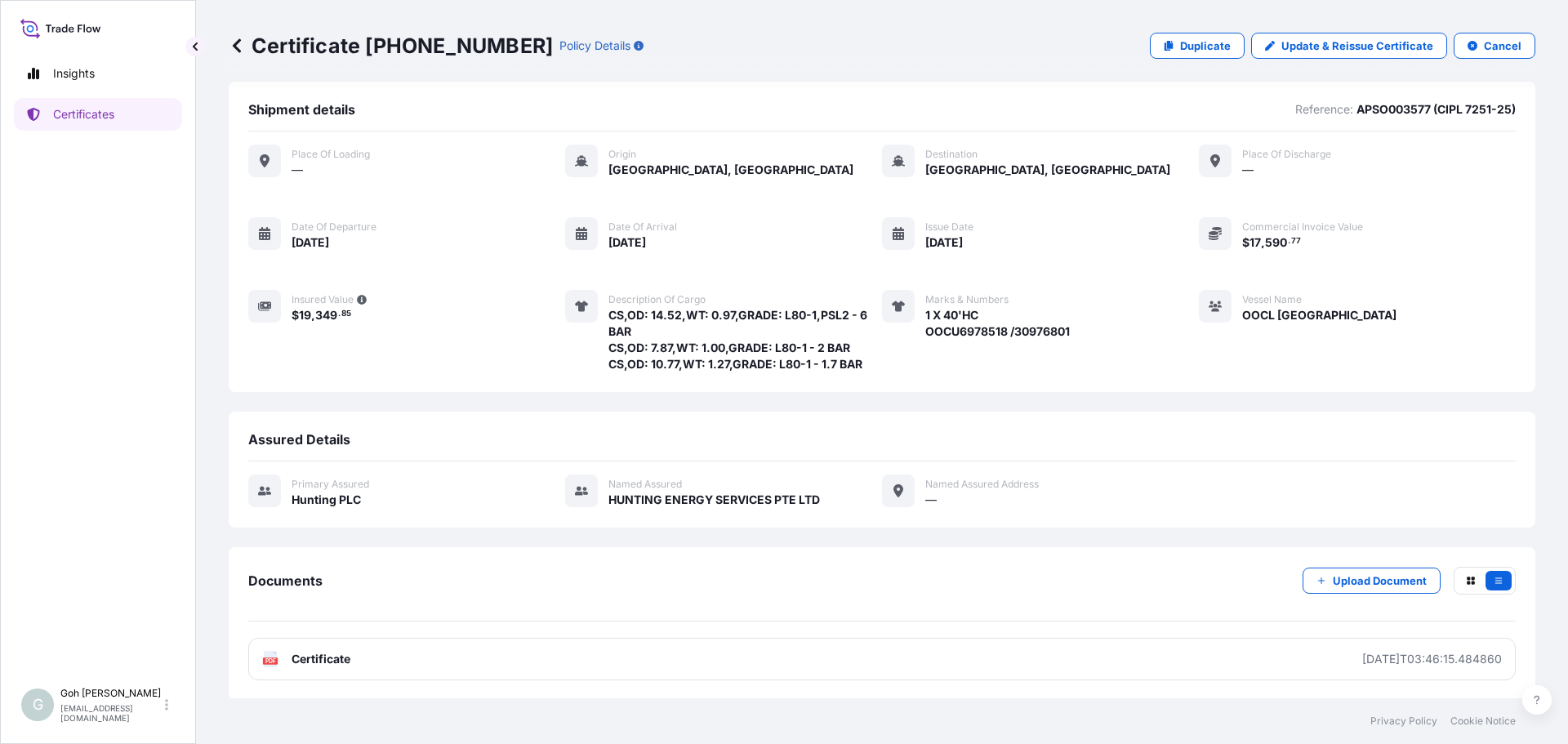
scroll to position [12, 0]
drag, startPoint x: 914, startPoint y: 312, endPoint x: 977, endPoint y: 312, distance: 63.0
click at [977, 312] on div "Marks & Numbers 1 X 40'HC OOCU6978518 /30976801" at bounding box center [976, 330] width 188 height 83
copy span "1 X 40'HC"
